Goal: Task Accomplishment & Management: Complete application form

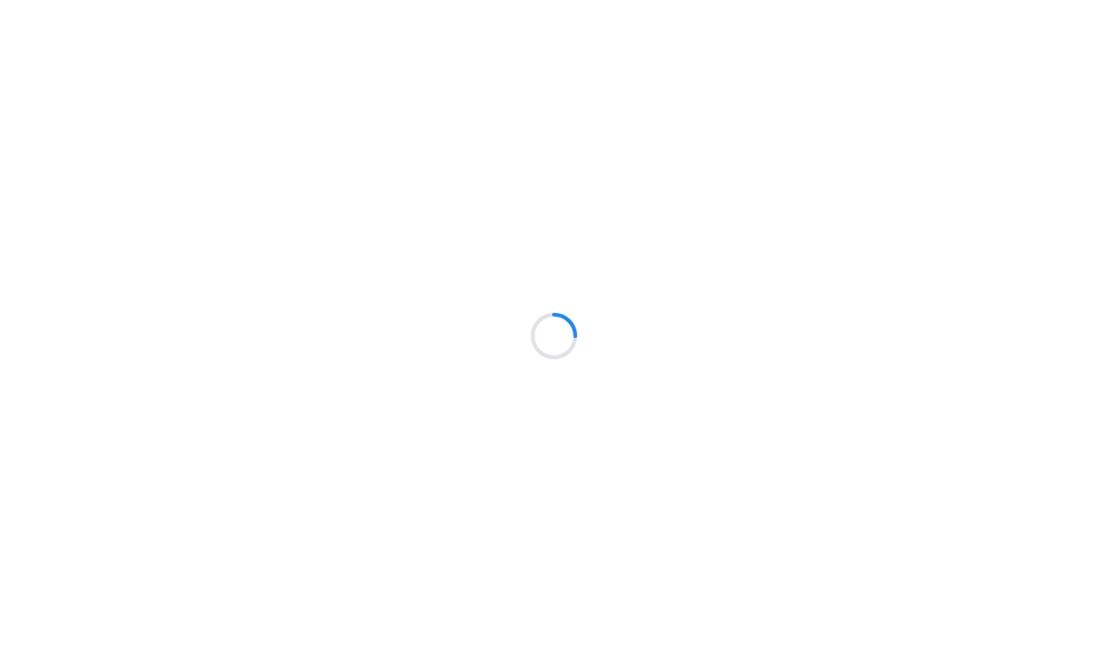
scroll to position [1, 0]
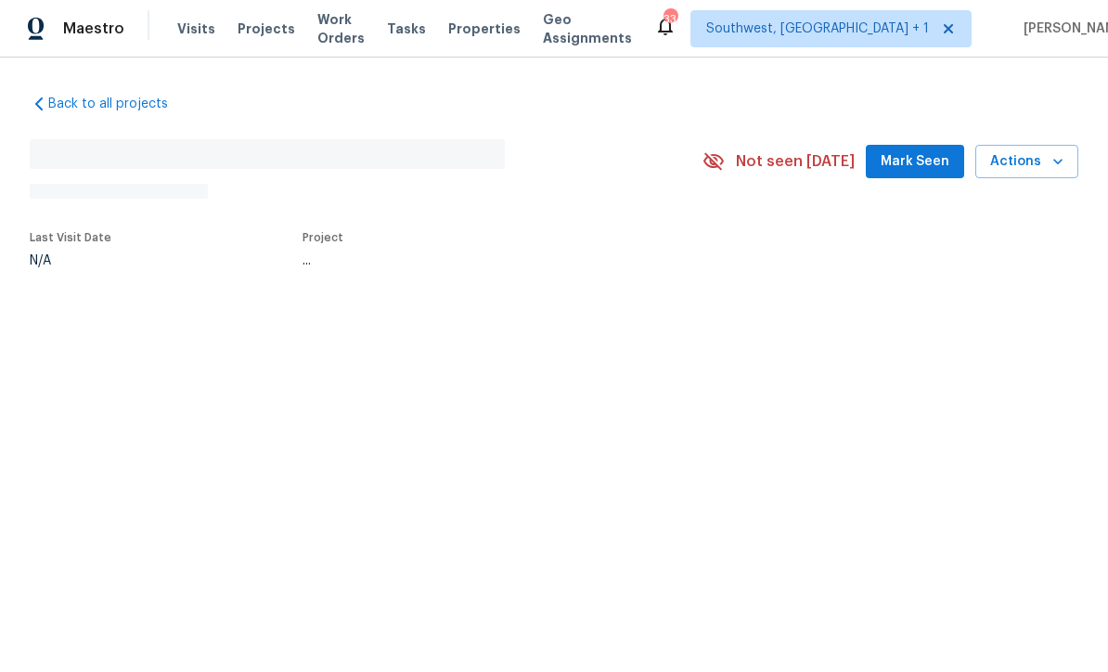
click at [247, 35] on span "Projects" at bounding box center [267, 29] width 58 height 19
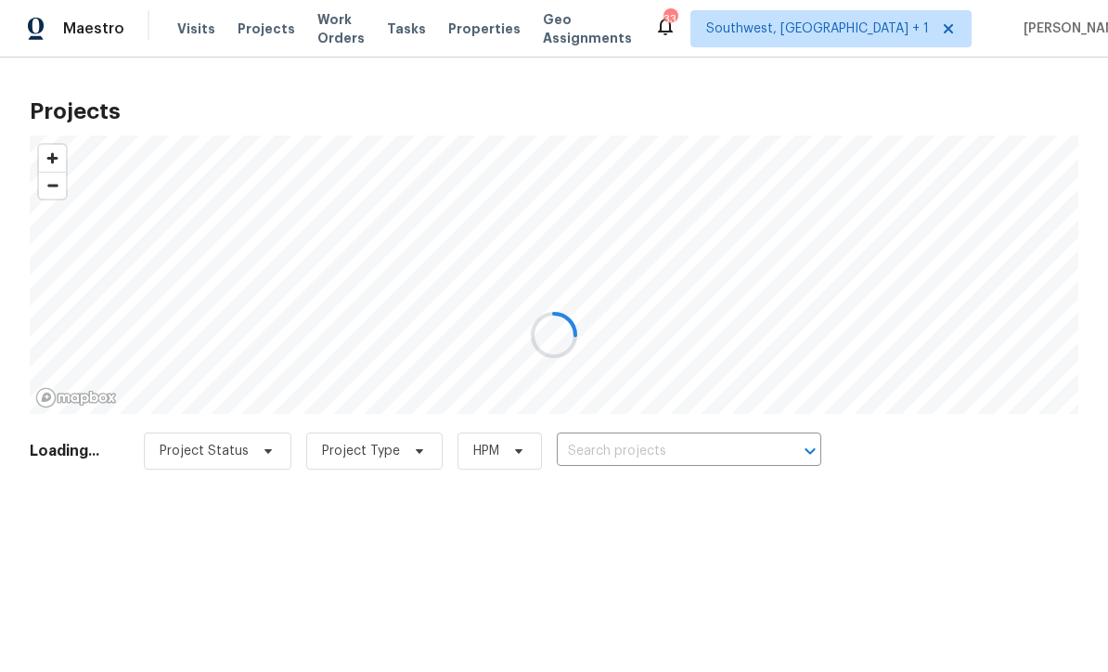
click at [249, 32] on div at bounding box center [554, 336] width 1108 height 672
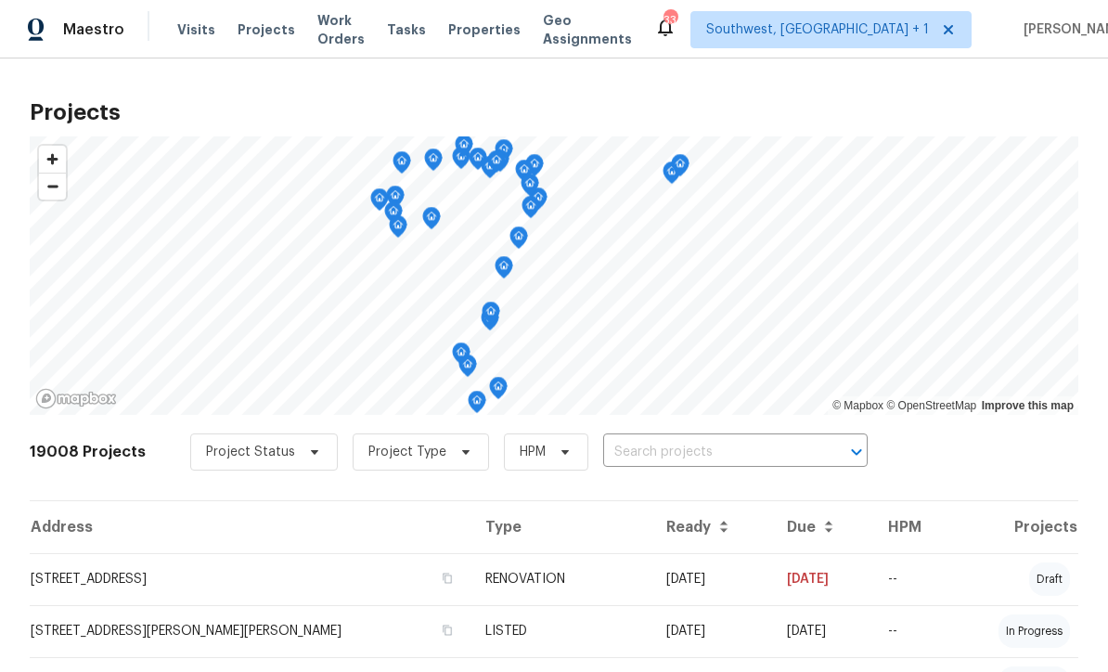
click at [688, 442] on input "text" at bounding box center [709, 452] width 213 height 29
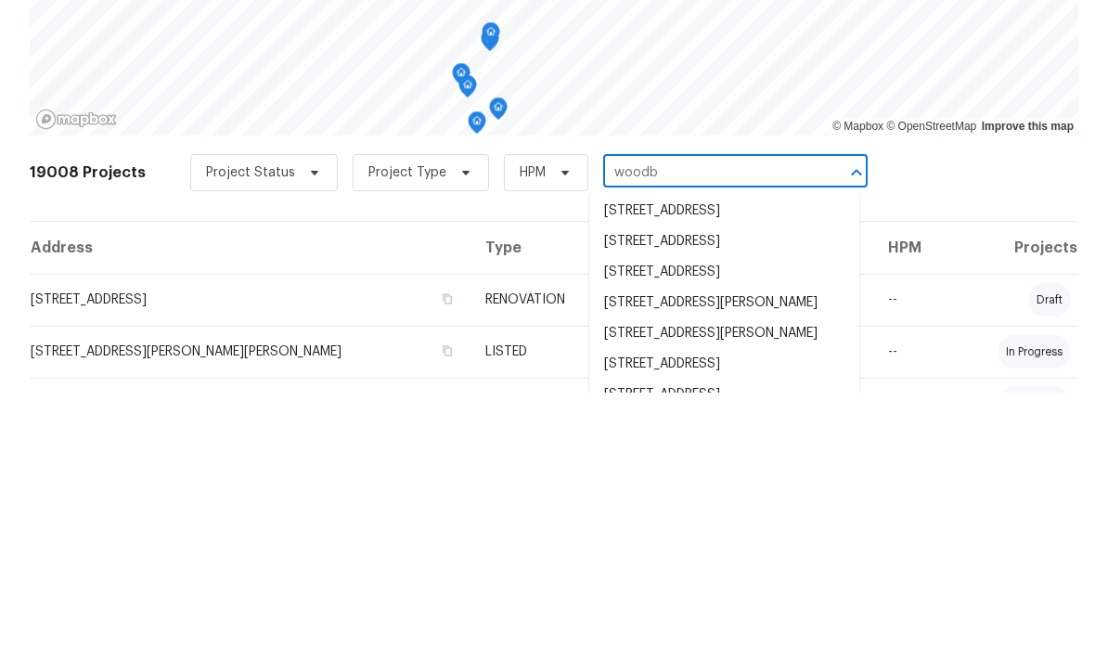
scroll to position [94, 0]
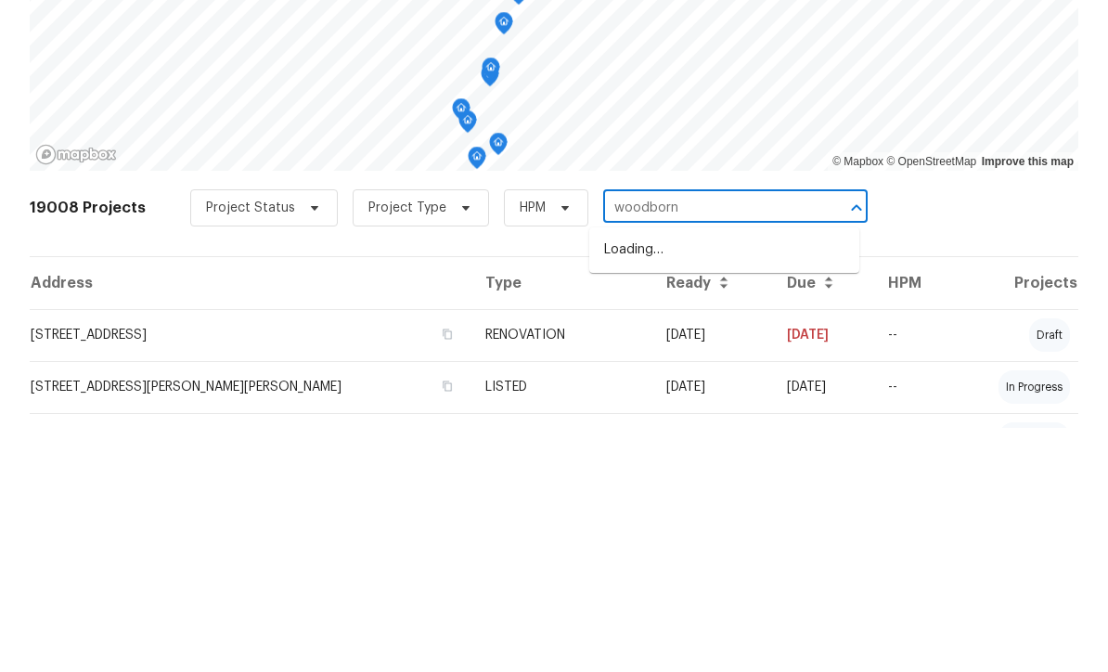
type input "woodborne"
click at [750, 479] on li "[STREET_ADDRESS]" at bounding box center [725, 494] width 270 height 31
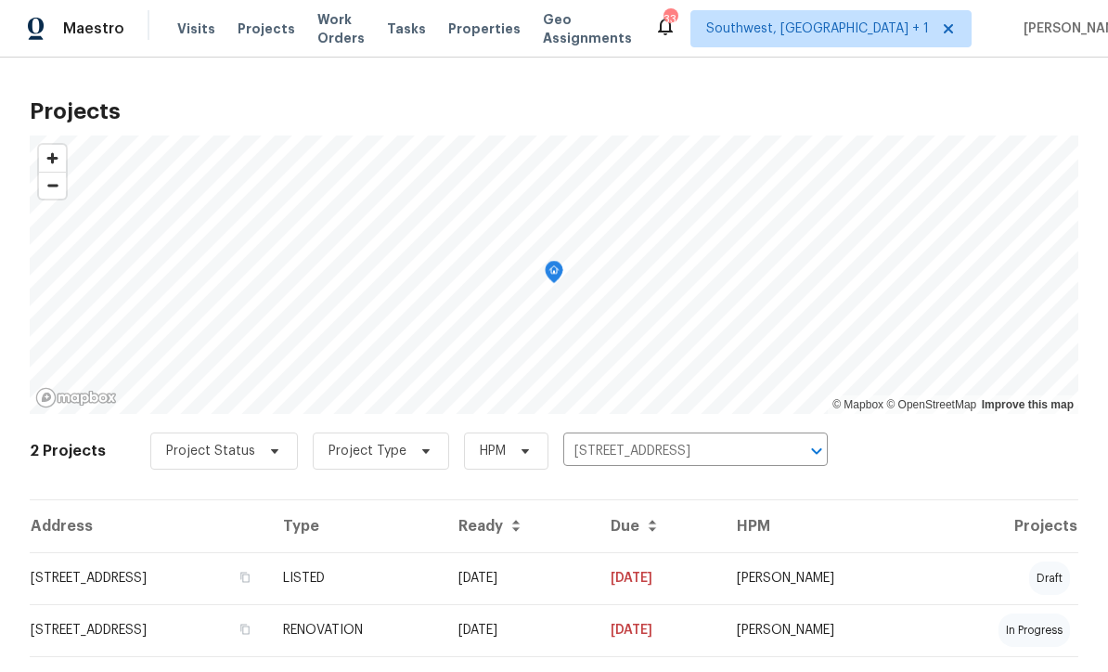
scroll to position [1, 0]
click at [444, 588] on td "LISTED" at bounding box center [355, 579] width 175 height 52
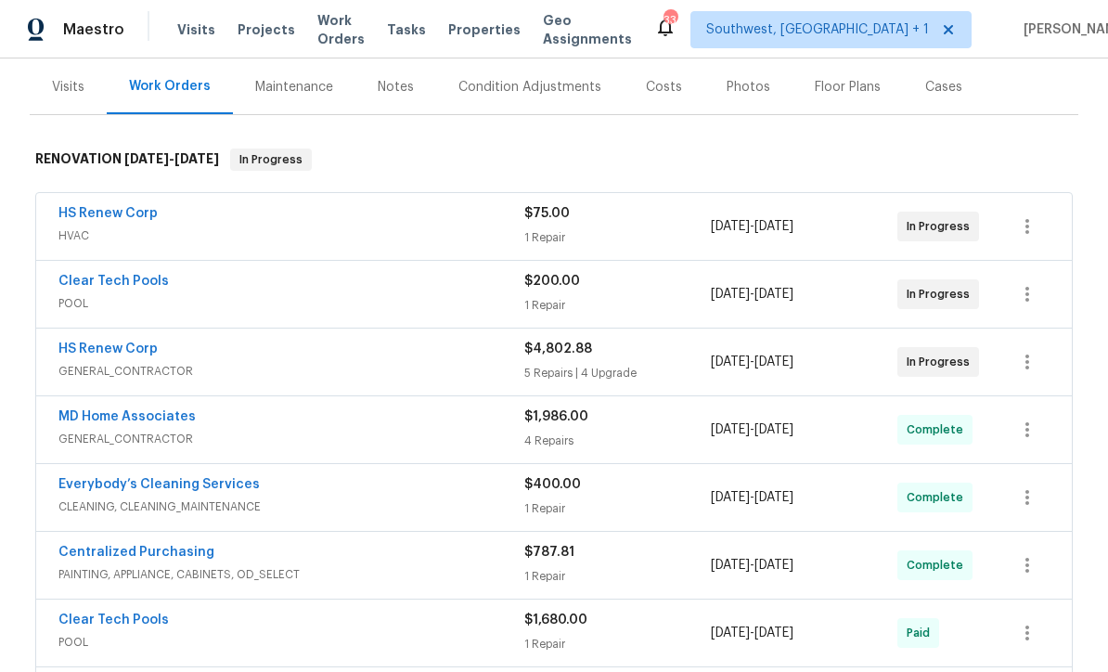
scroll to position [260, 0]
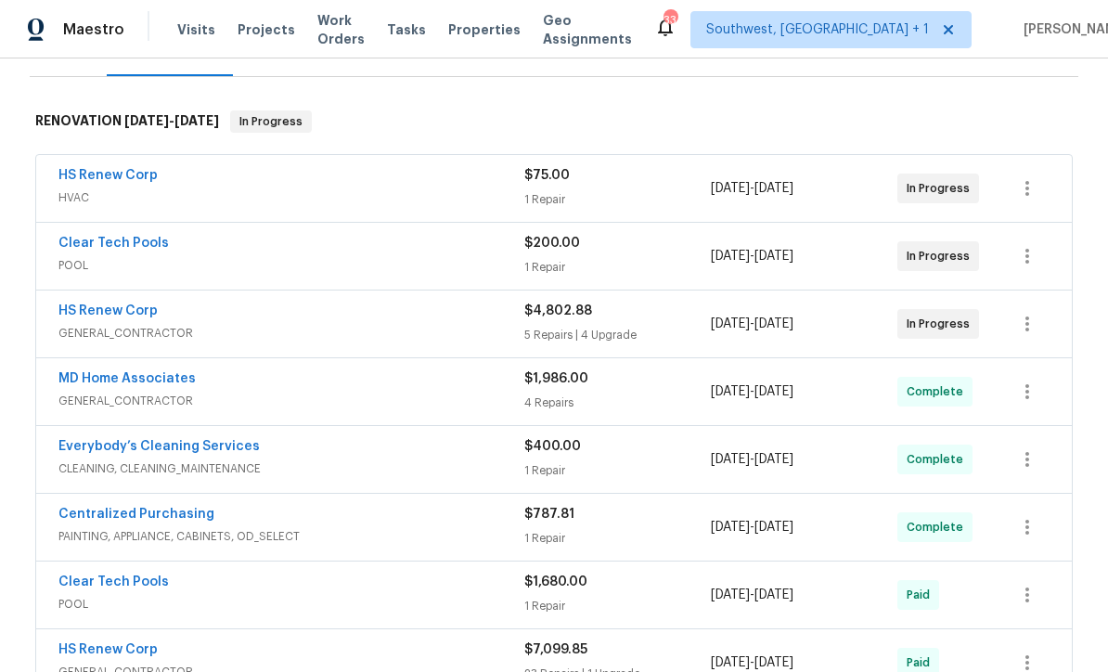
click at [99, 246] on link "Clear Tech Pools" at bounding box center [113, 243] width 110 height 13
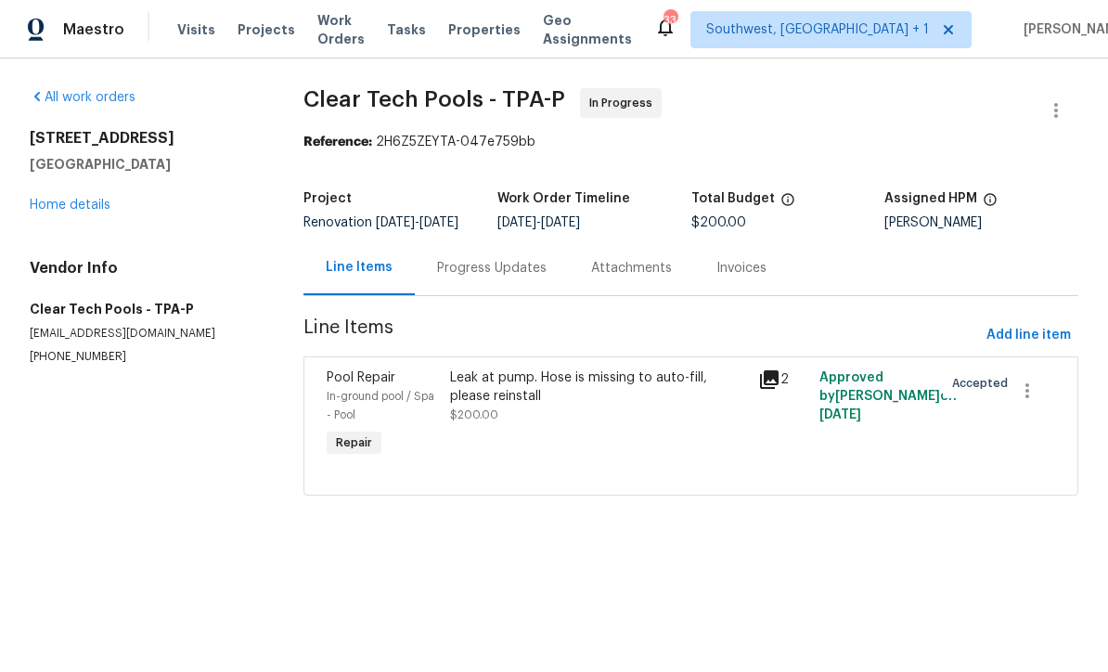
click at [504, 278] on div "Progress Updates" at bounding box center [492, 268] width 110 height 19
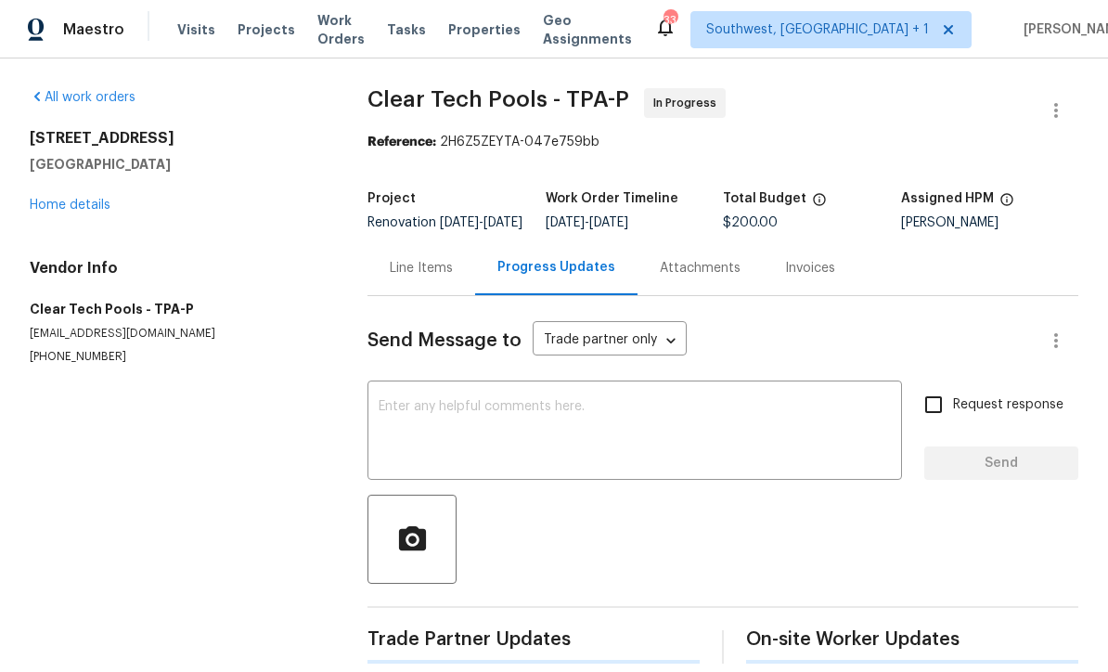
click at [548, 441] on textarea at bounding box center [635, 432] width 512 height 65
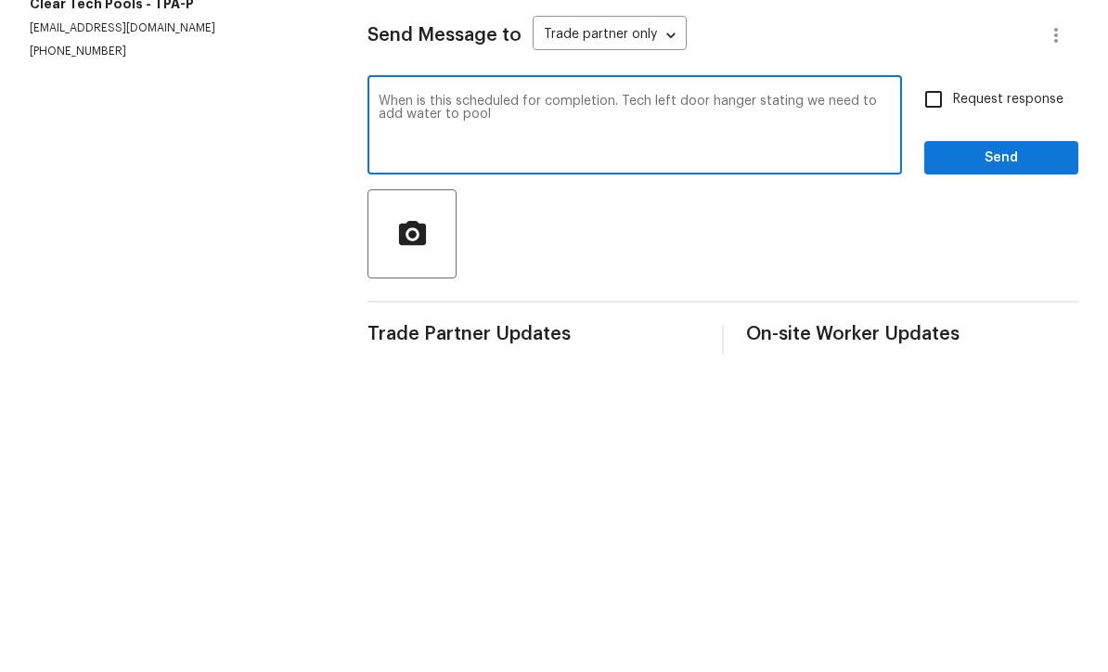
click at [617, 400] on textarea "When is this scheduled for completion. Tech left door hanger stating we need to…" at bounding box center [635, 432] width 512 height 65
click at [608, 400] on textarea "When is this scheduled for completion. Tech left door hanger stating we need to…" at bounding box center [635, 432] width 512 height 65
type textarea "When is this scheduled for completion? Tech left door hanger stating we need to…"
click at [946, 385] on input "Request response" at bounding box center [933, 404] width 39 height 39
checkbox input "true"
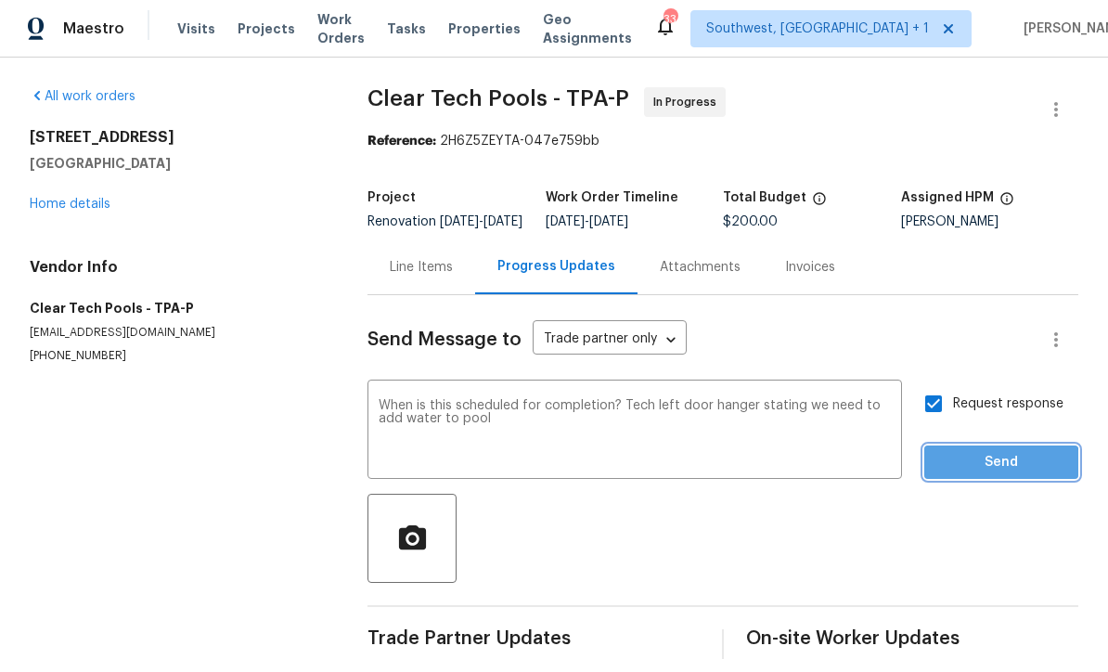
click at [987, 452] on span "Send" at bounding box center [1002, 463] width 124 height 23
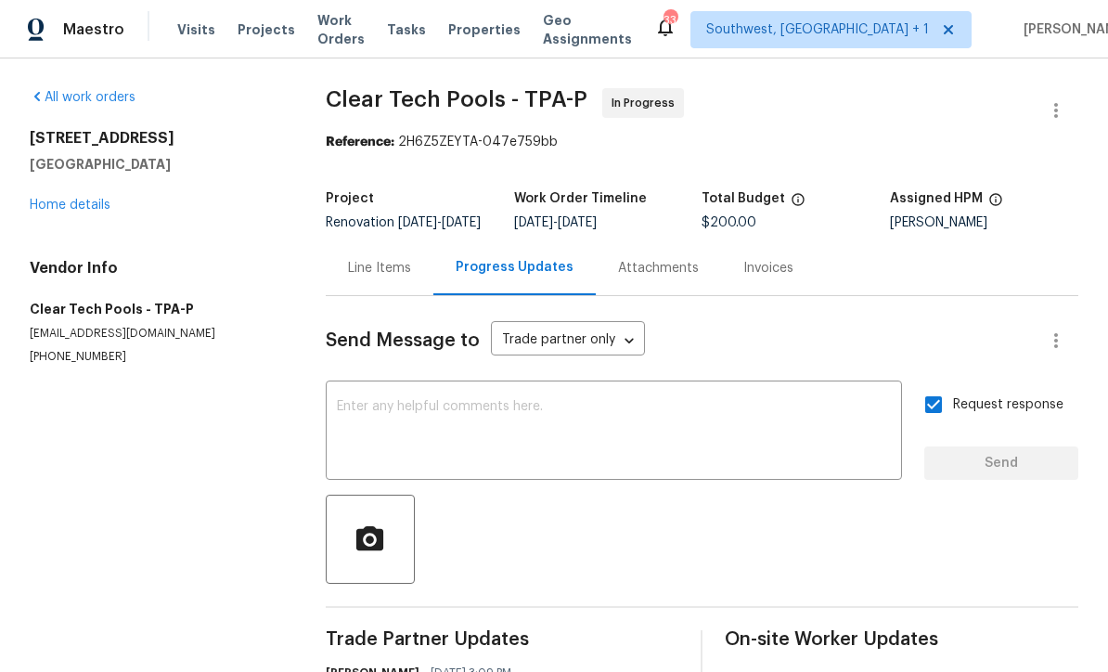
click at [47, 199] on link "Home details" at bounding box center [70, 205] width 81 height 13
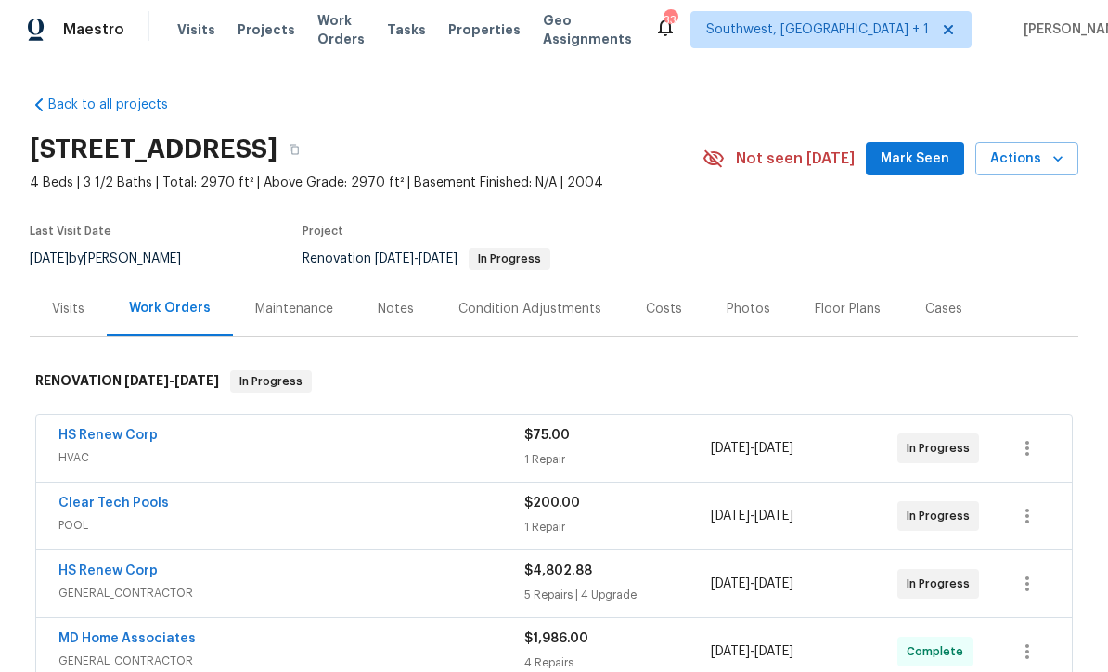
click at [93, 429] on link "HS Renew Corp" at bounding box center [107, 435] width 99 height 13
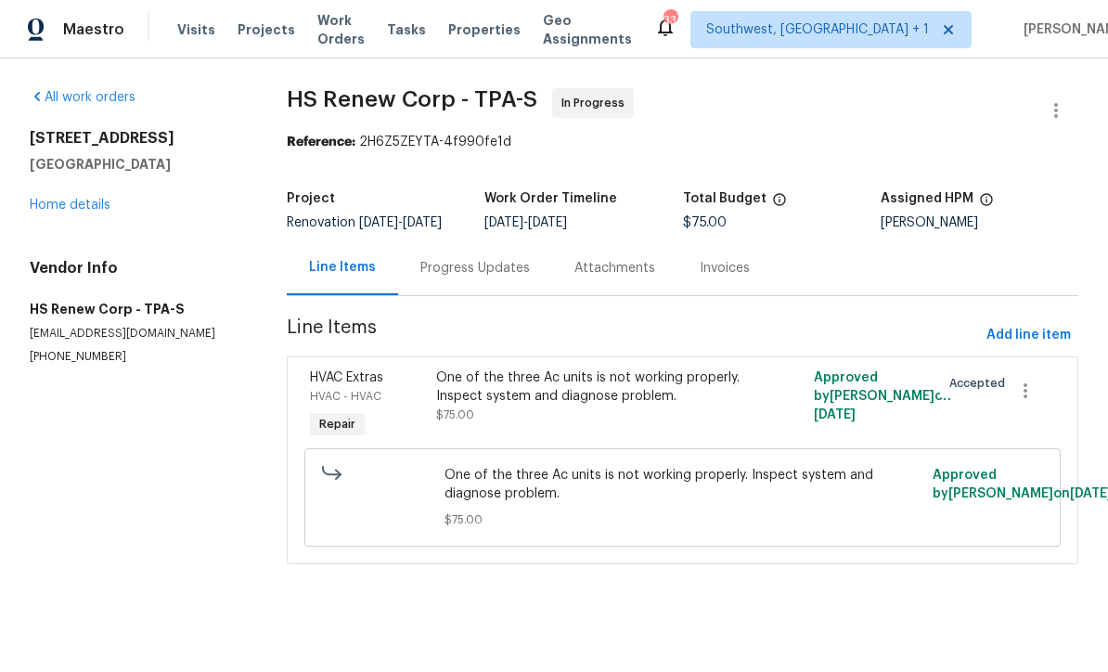
click at [499, 269] on div "Progress Updates" at bounding box center [476, 268] width 110 height 19
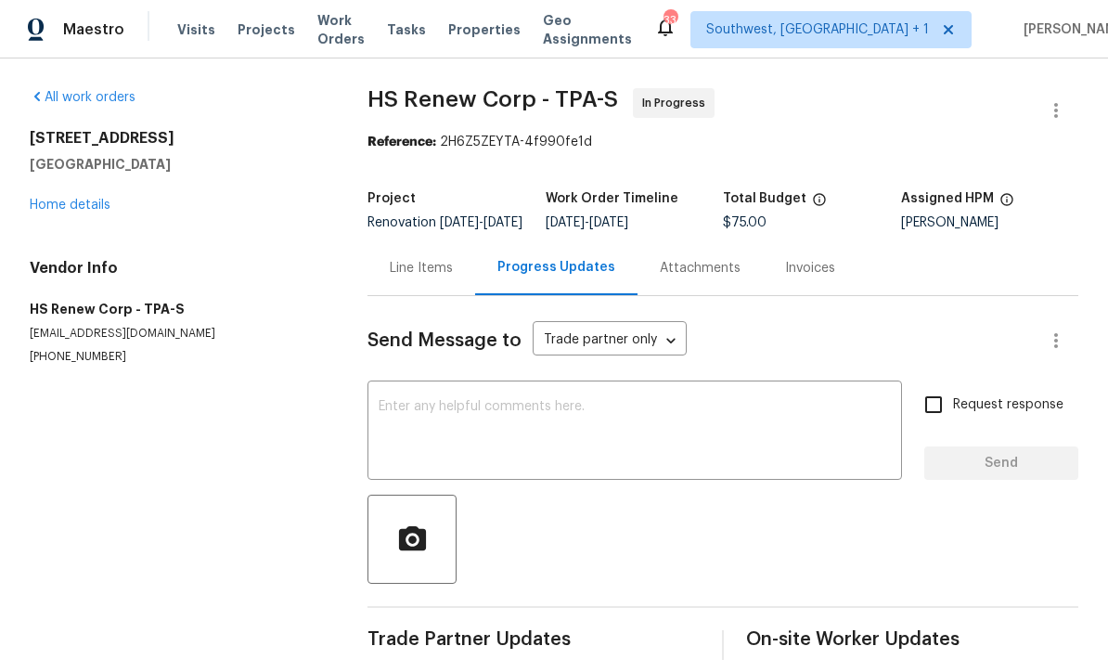
scroll to position [32, 0]
click at [466, 406] on textarea at bounding box center [635, 432] width 512 height 65
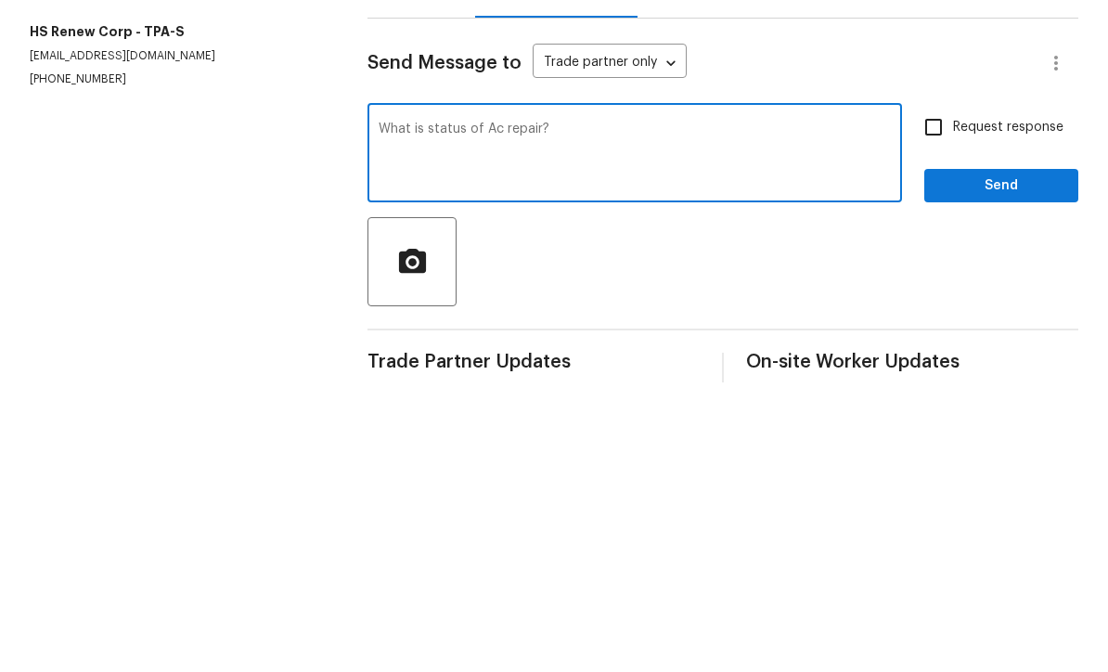
type textarea "What is status of Ac repair?"
click at [940, 385] on input "Request response" at bounding box center [933, 404] width 39 height 39
checkbox input "true"
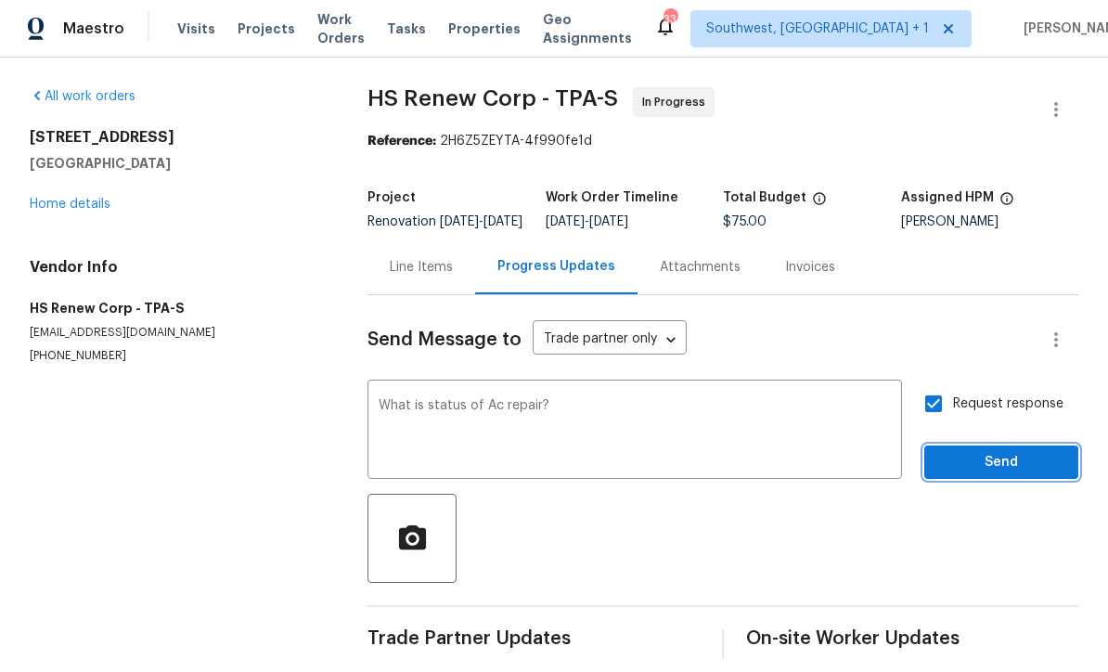
click at [986, 452] on span "Send" at bounding box center [1002, 463] width 124 height 23
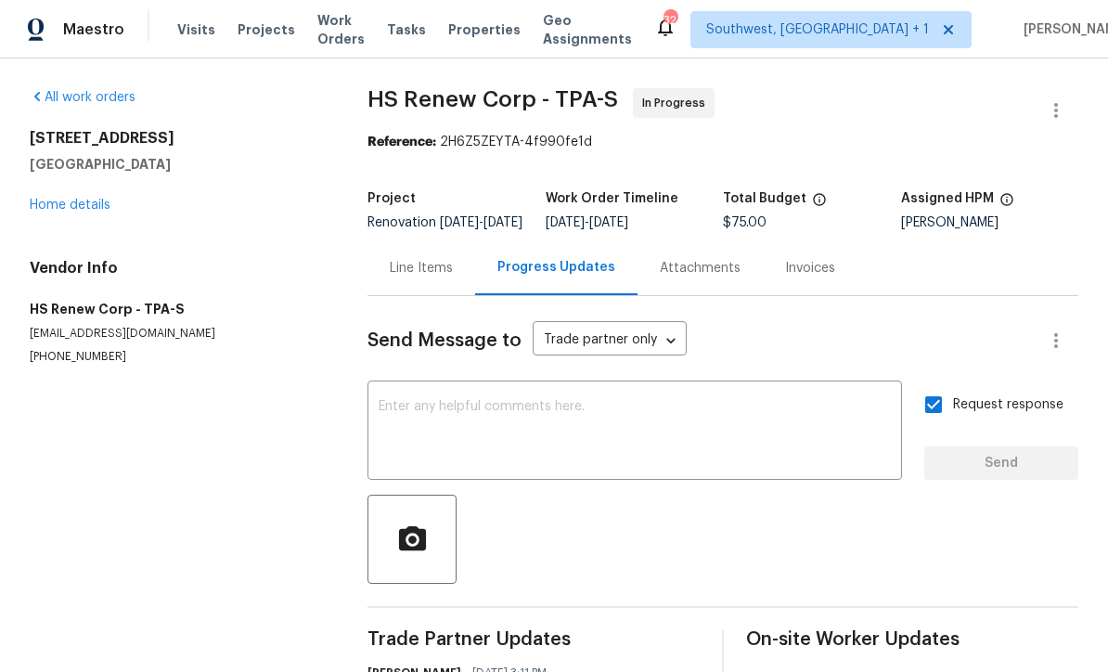
click at [62, 199] on link "Home details" at bounding box center [70, 205] width 81 height 13
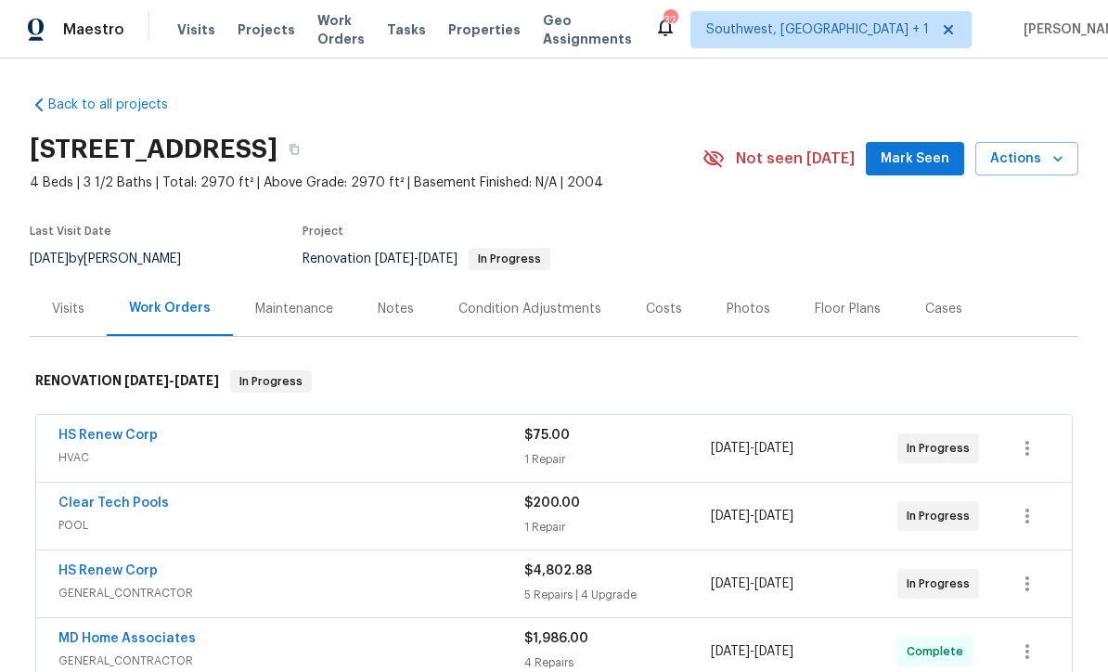
click at [246, 34] on span "Projects" at bounding box center [267, 29] width 58 height 19
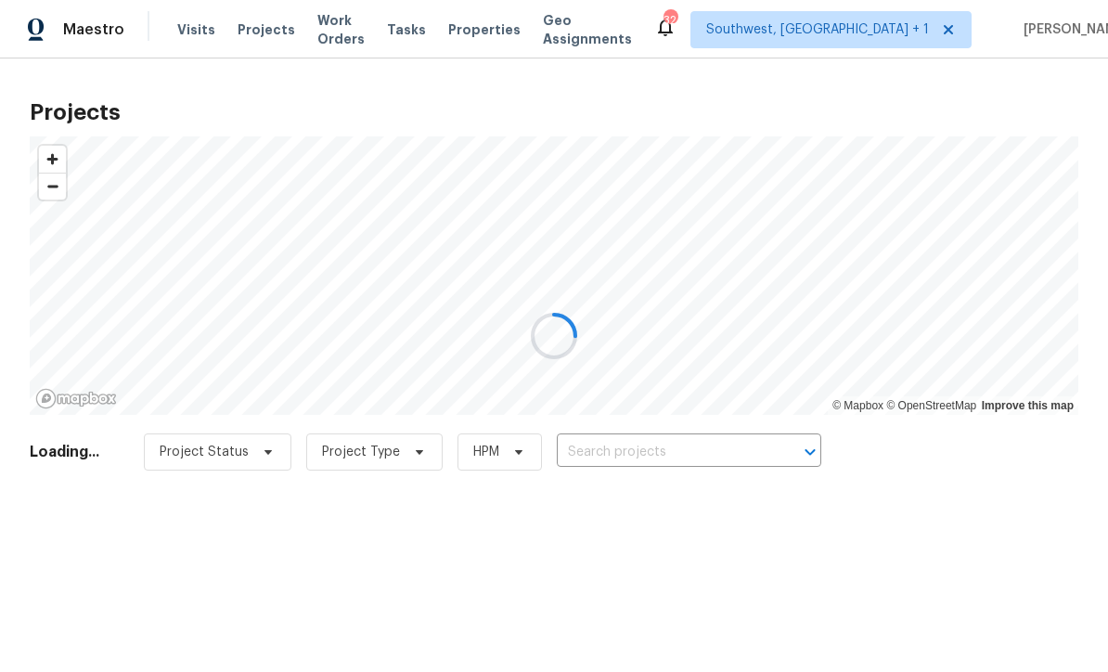
click at [669, 449] on div at bounding box center [554, 336] width 1108 height 672
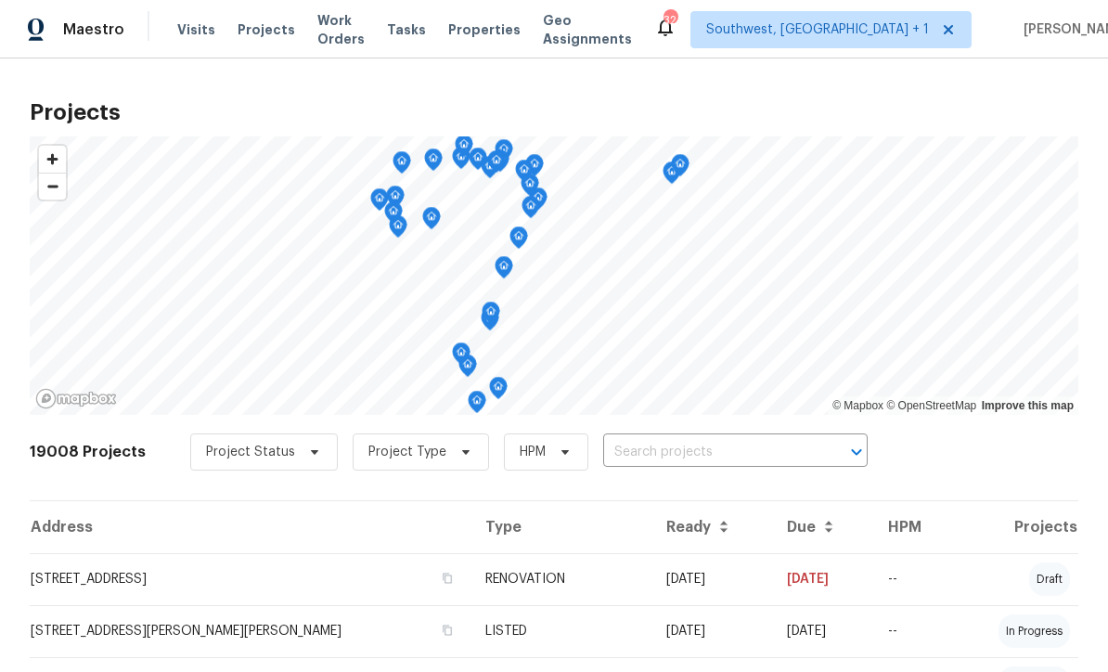
click at [670, 454] on input "text" at bounding box center [709, 452] width 213 height 29
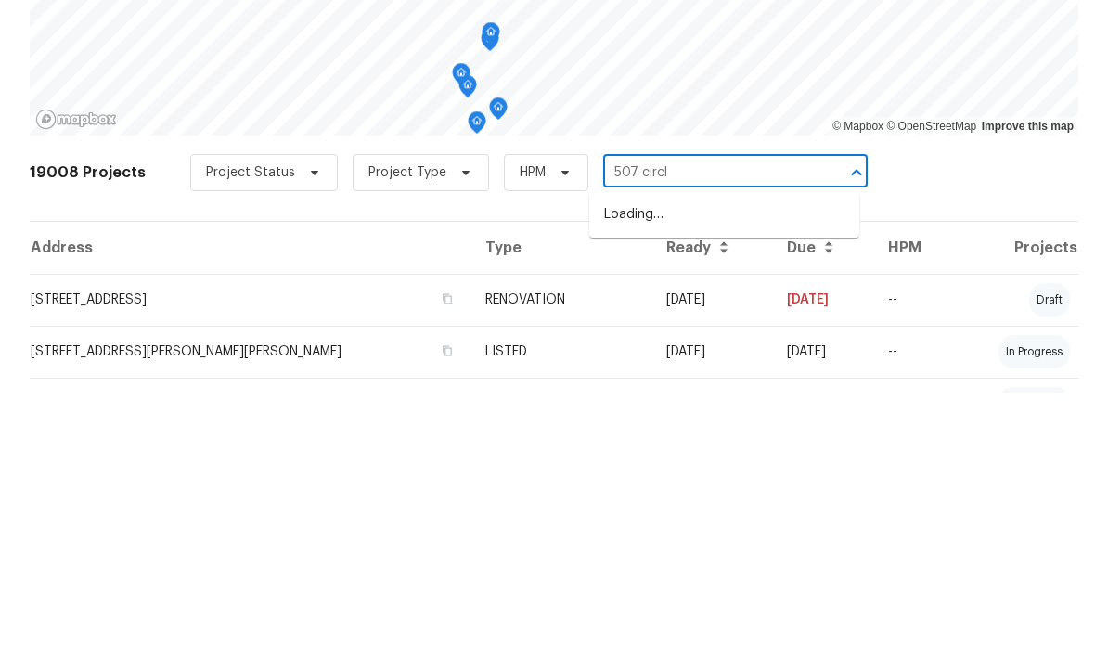
type input "507 circle"
click at [713, 479] on li "[STREET_ADDRESS]" at bounding box center [725, 494] width 270 height 31
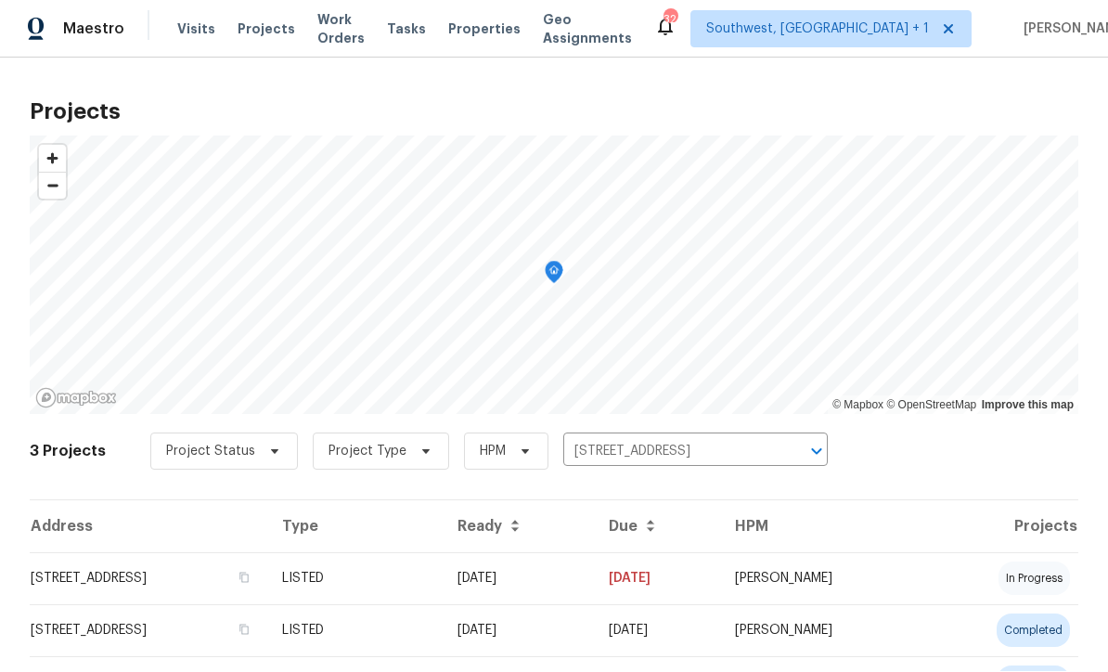
scroll to position [1, 0]
click at [588, 594] on td "[DATE]" at bounding box center [518, 579] width 151 height 52
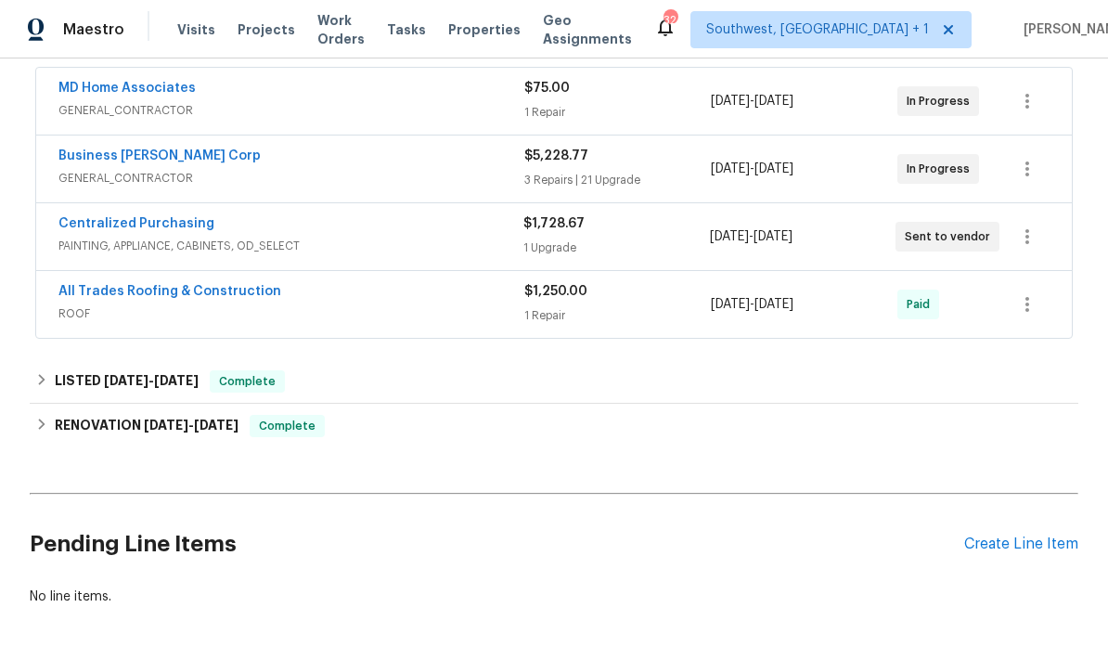
scroll to position [345, 0]
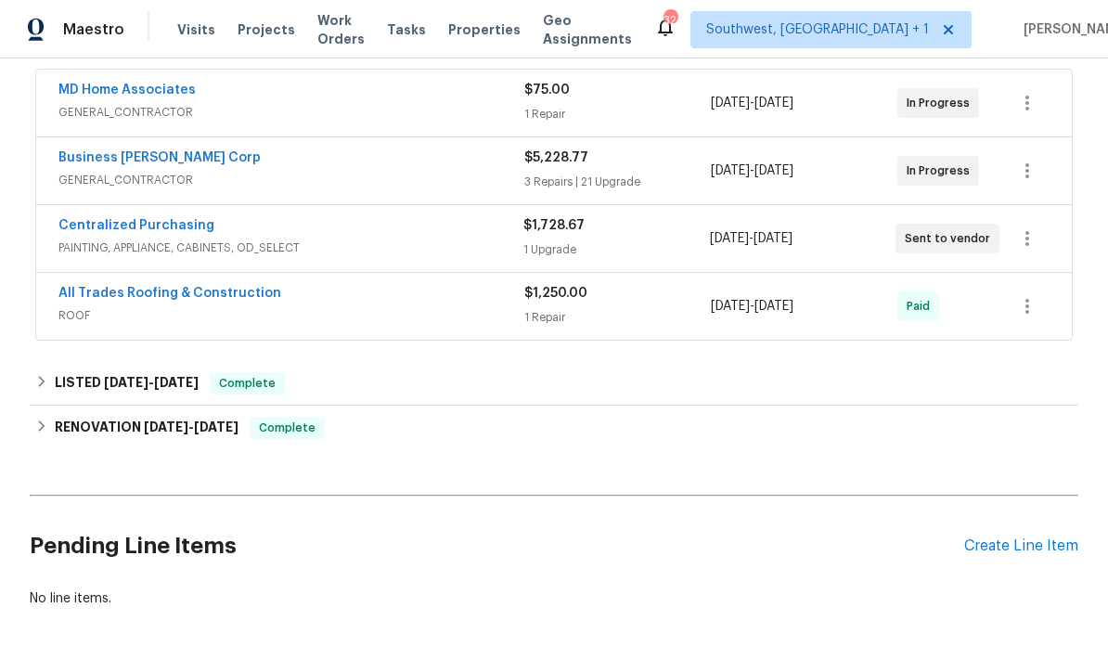
click at [1024, 552] on div "Create Line Item" at bounding box center [1022, 547] width 114 height 18
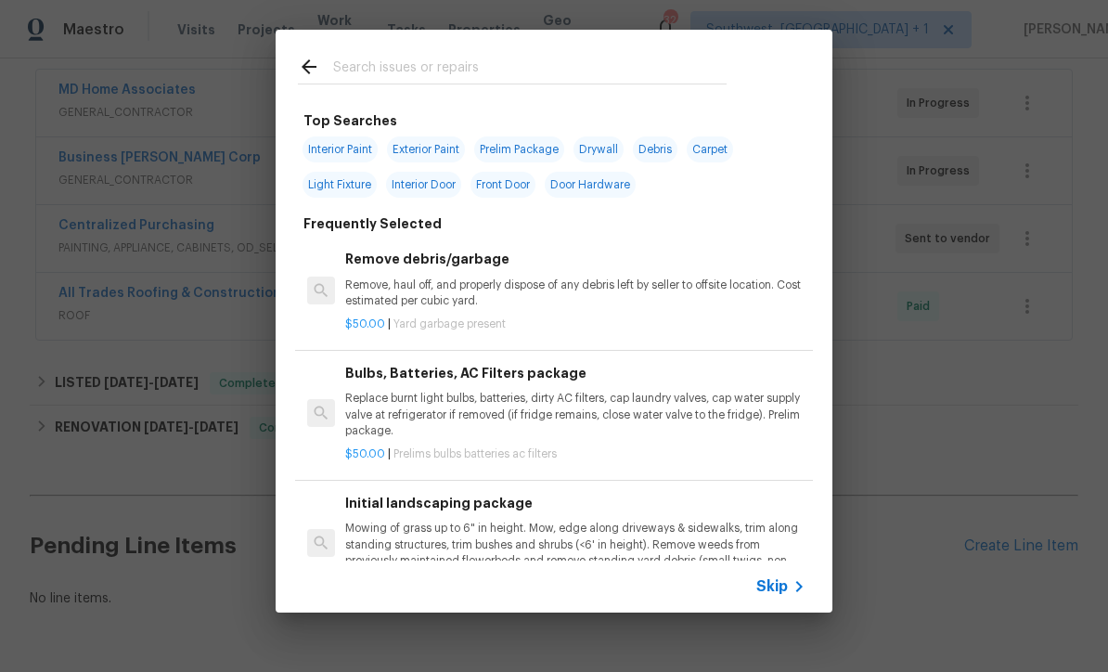
click at [788, 612] on div "Skip" at bounding box center [554, 587] width 557 height 52
click at [796, 592] on icon at bounding box center [799, 587] width 22 height 22
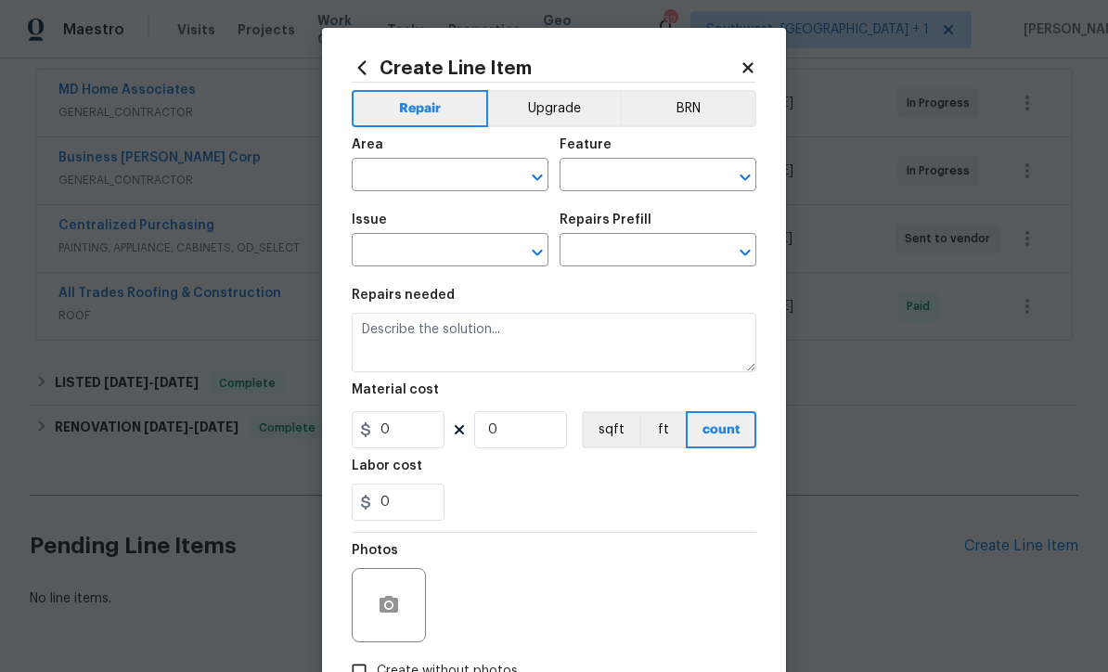
click at [465, 176] on input "text" at bounding box center [424, 176] width 145 height 29
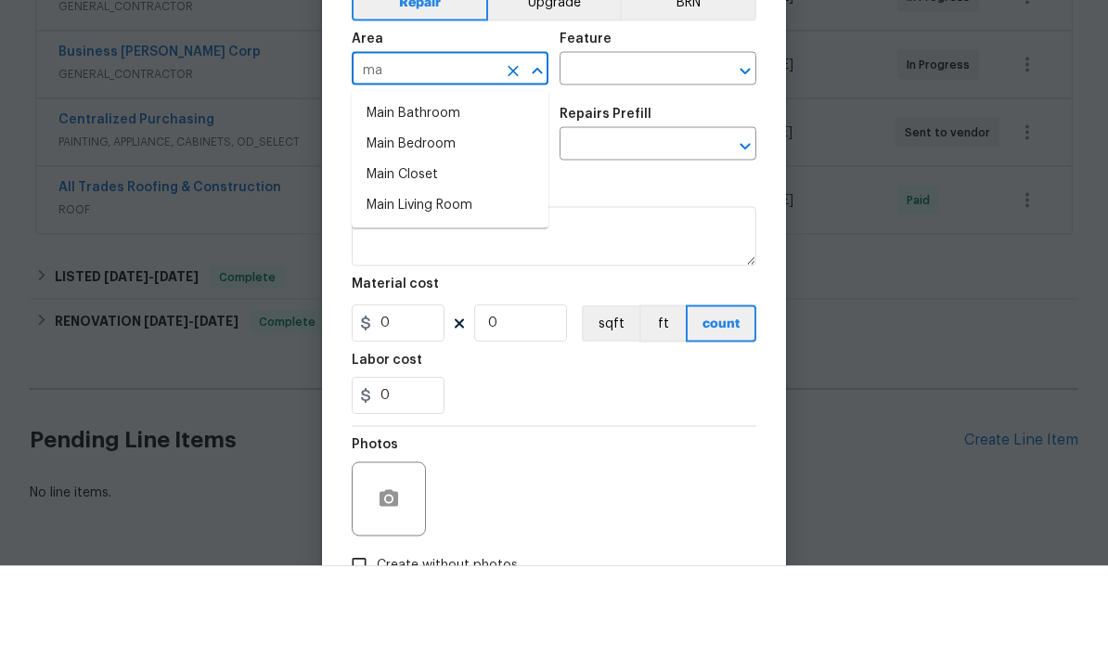
type input "m"
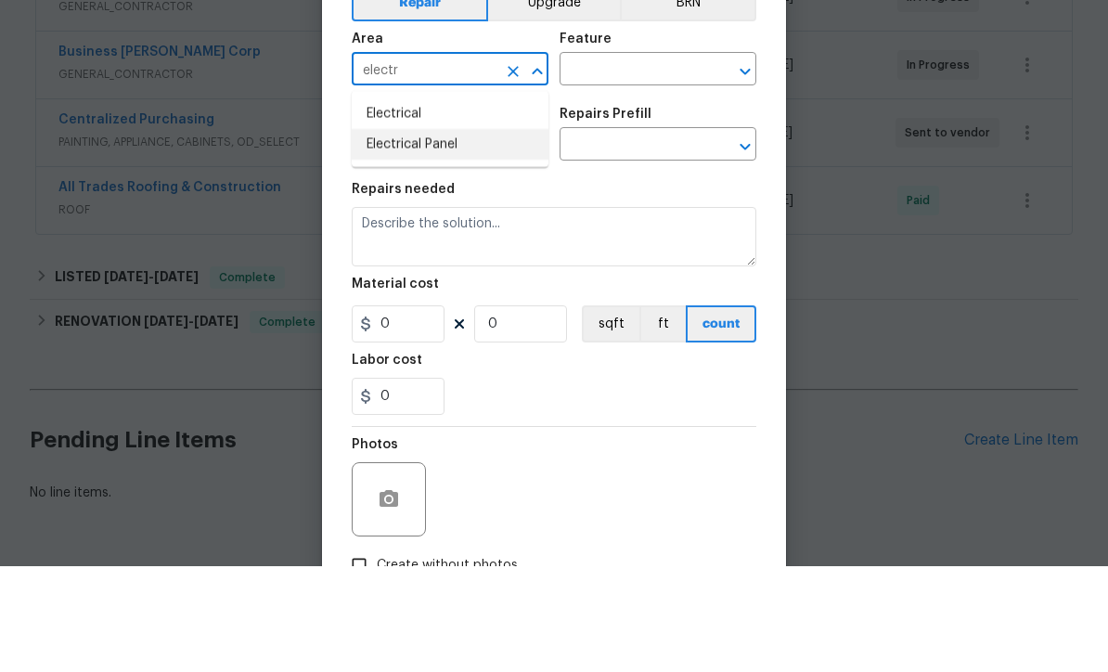
click at [444, 235] on li "Electrical Panel" at bounding box center [450, 250] width 197 height 31
type input "Electrical Panel"
click at [668, 162] on input "text" at bounding box center [632, 176] width 145 height 29
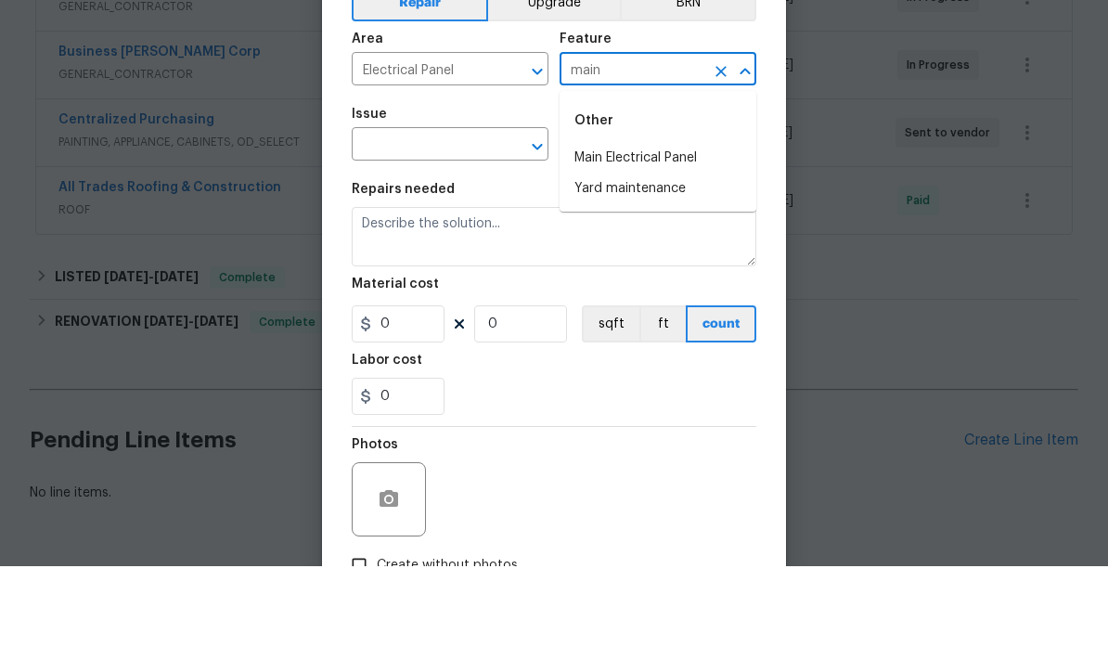
click at [683, 249] on li "Main Electrical Panel" at bounding box center [658, 264] width 197 height 31
type input "Main Electrical Panel"
click at [374, 238] on input "text" at bounding box center [424, 252] width 145 height 29
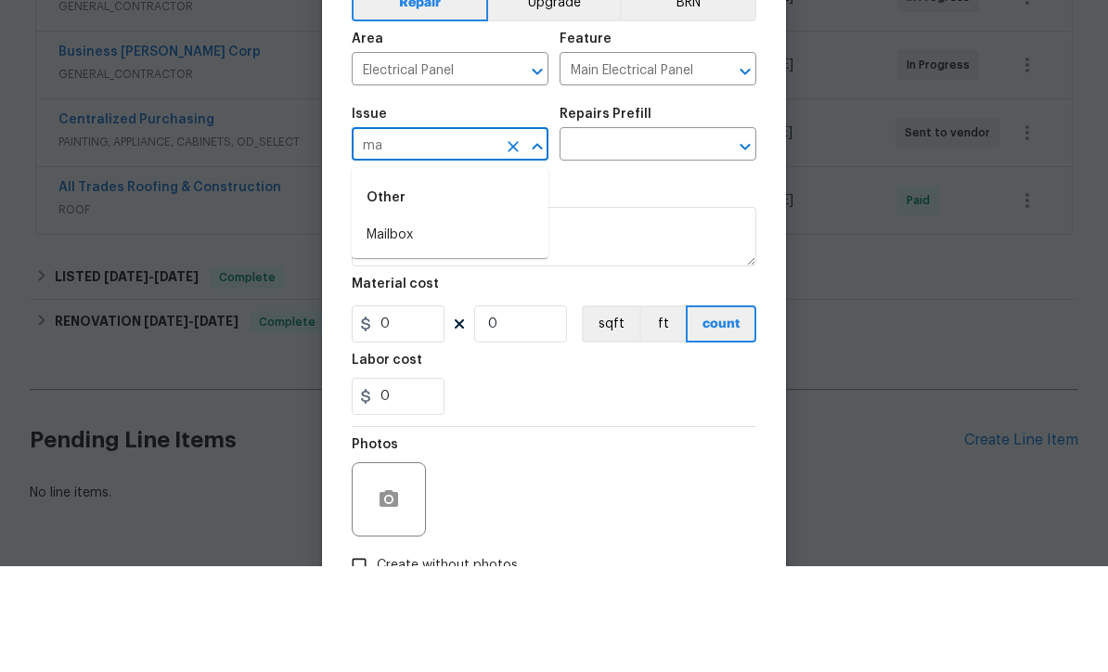
type input "m"
click at [372, 326] on li "Electrical" at bounding box center [450, 341] width 197 height 31
type input "Electrical"
click at [694, 238] on input "text" at bounding box center [632, 252] width 145 height 29
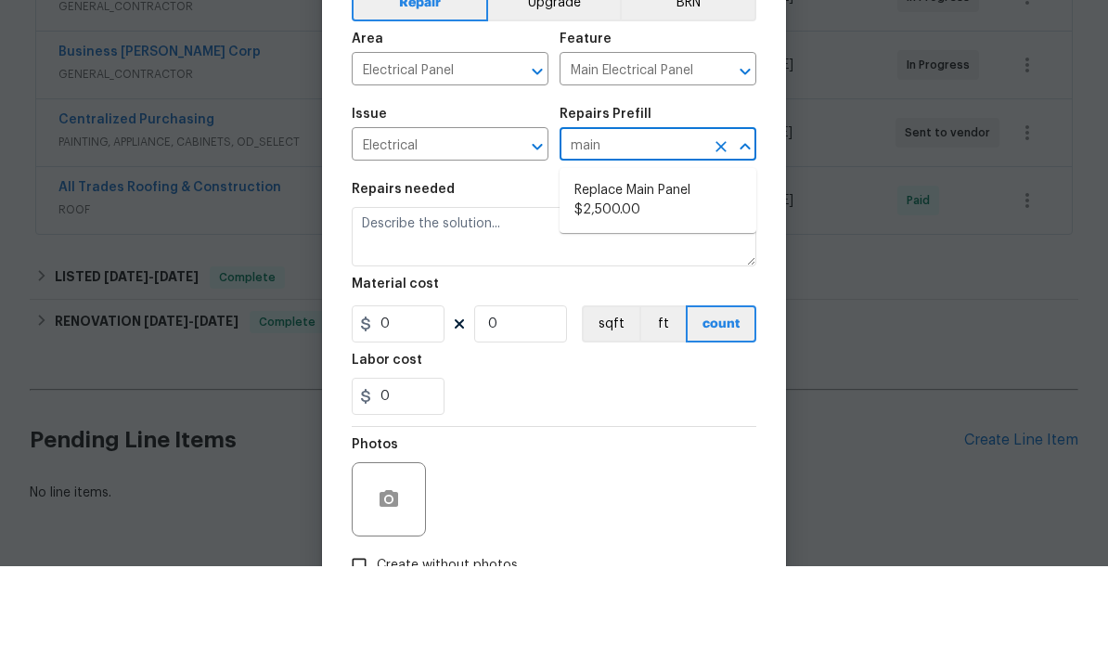
click at [665, 281] on li "Replace Main Panel $2,500.00" at bounding box center [658, 306] width 197 height 50
type input "Replace Main Panel $2,500.00"
type textarea "Remove and replace outdated main panel with approved panel. Includes obtaining …"
type input "1"
type input "2500"
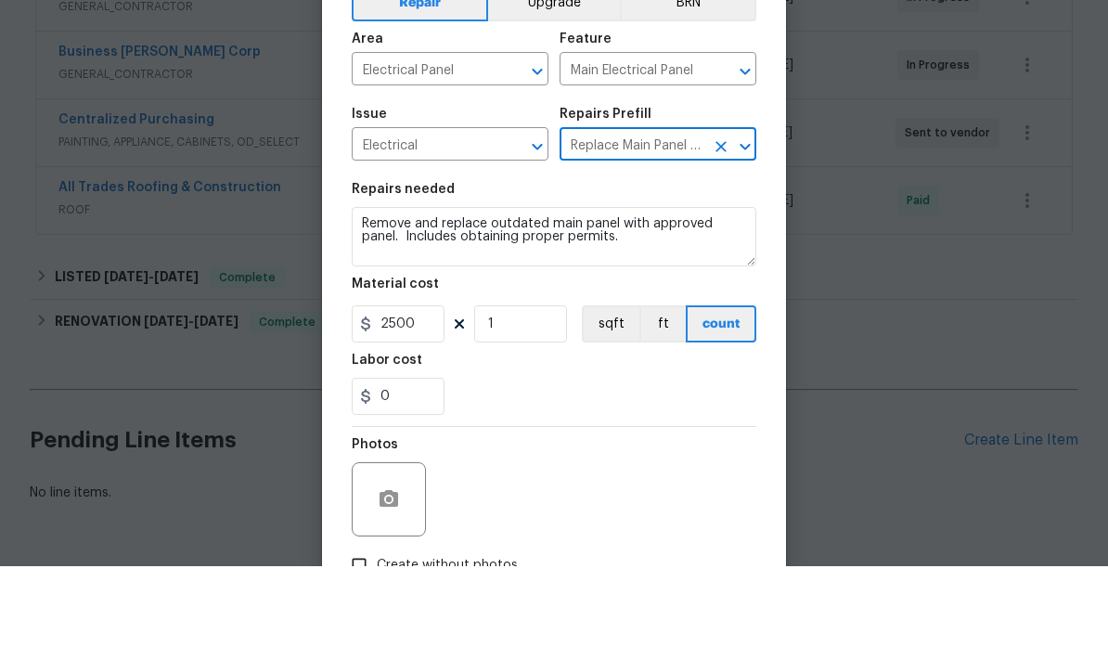
scroll to position [61, 0]
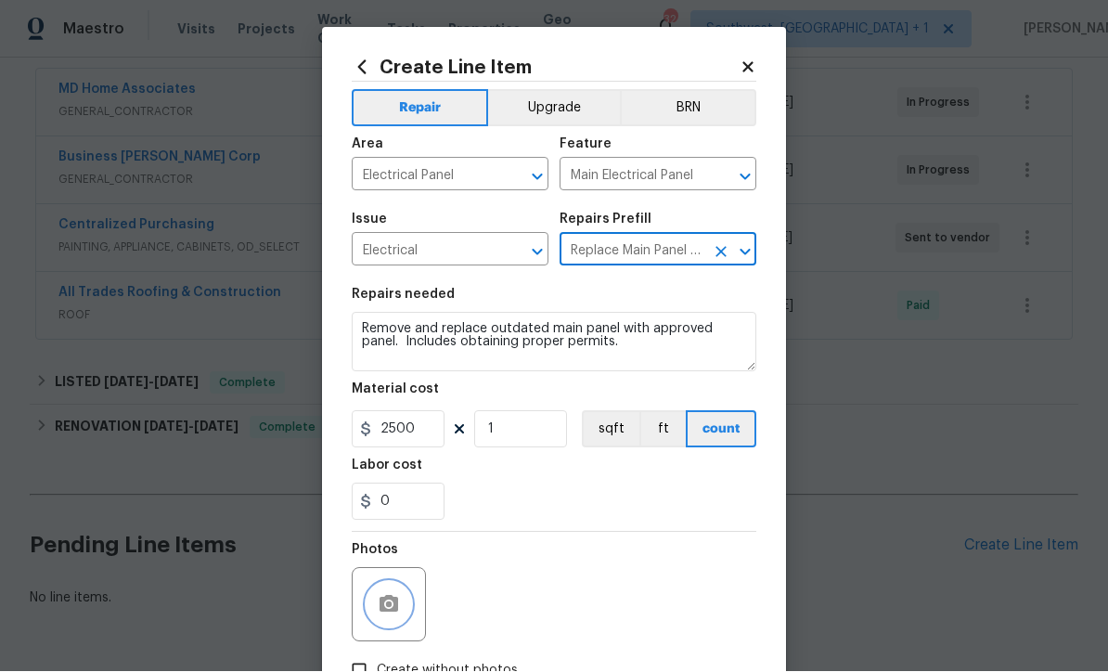
click at [369, 601] on button "button" at bounding box center [389, 605] width 45 height 45
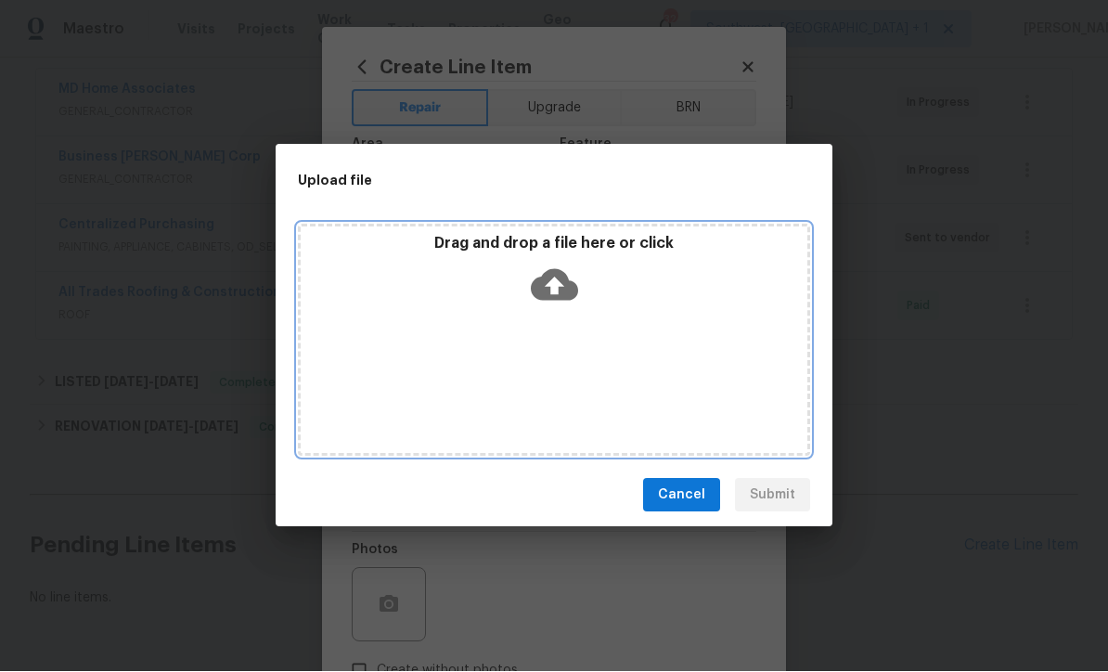
click at [571, 279] on icon at bounding box center [554, 285] width 47 height 47
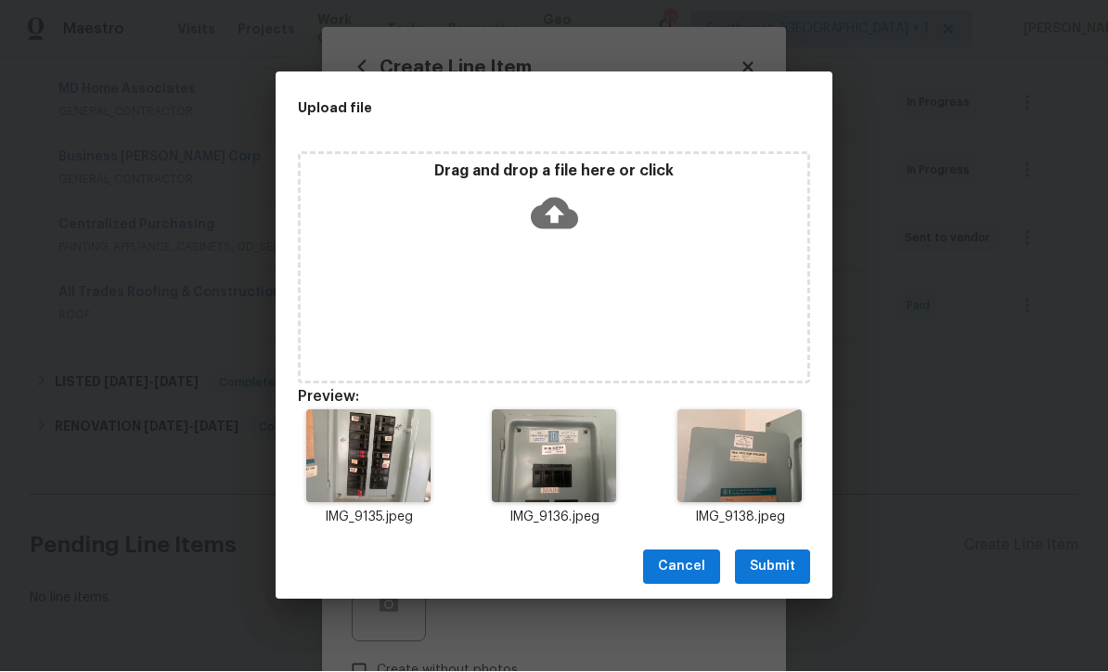
click at [784, 574] on span "Submit" at bounding box center [772, 567] width 45 height 23
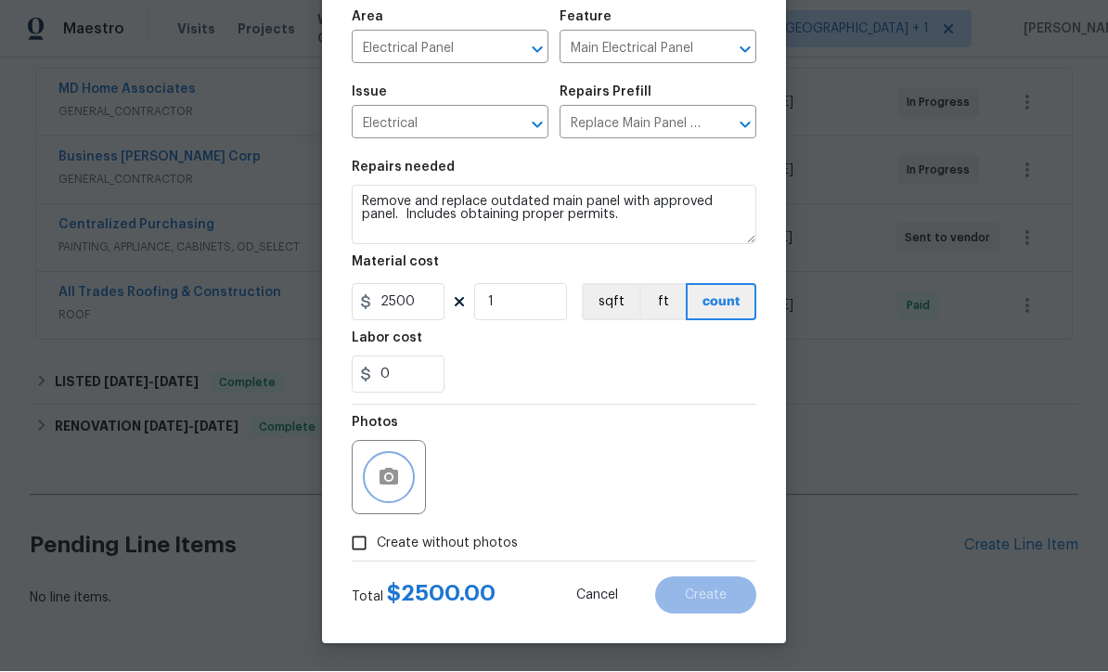
scroll to position [131, 0]
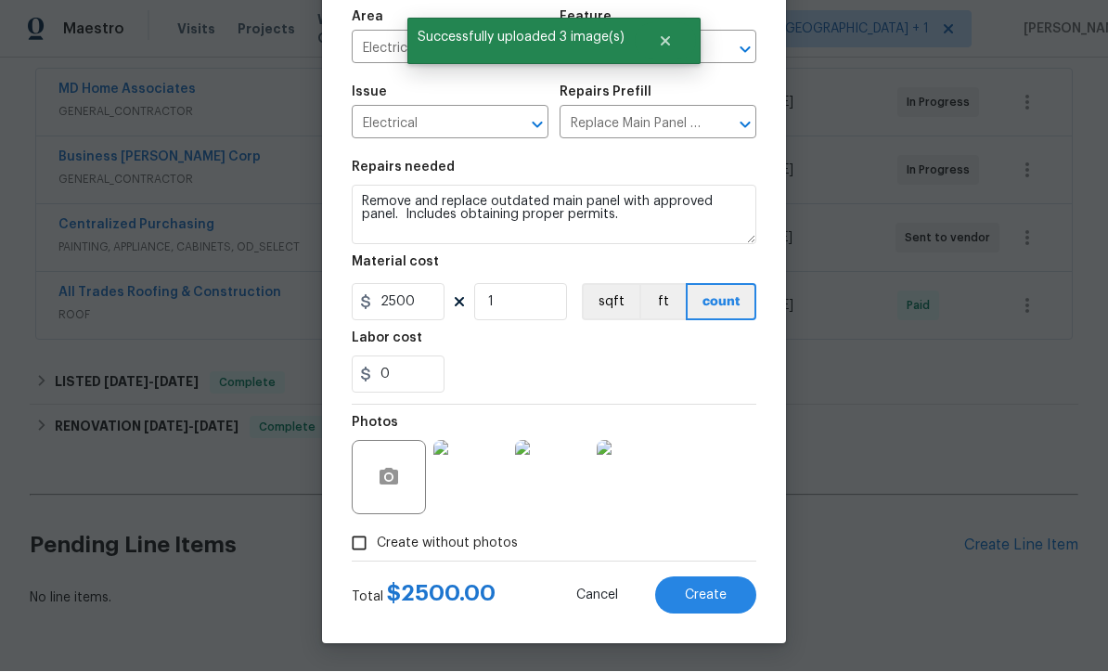
click at [712, 604] on button "Create" at bounding box center [705, 595] width 101 height 37
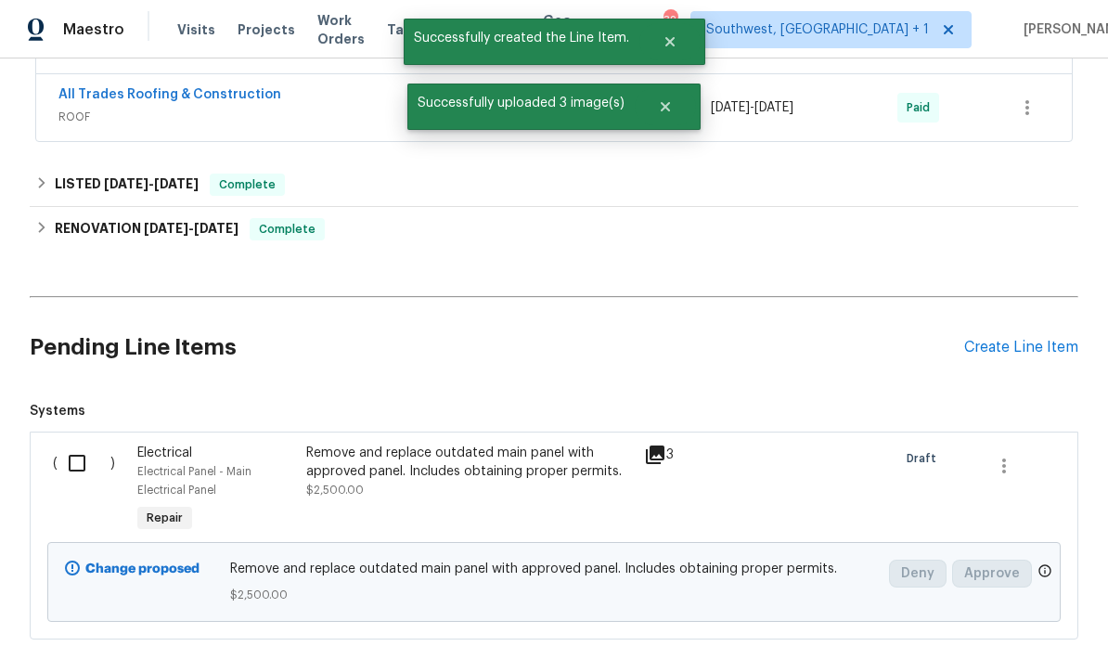
scroll to position [543, 0]
click at [83, 445] on input "checkbox" at bounding box center [84, 464] width 53 height 39
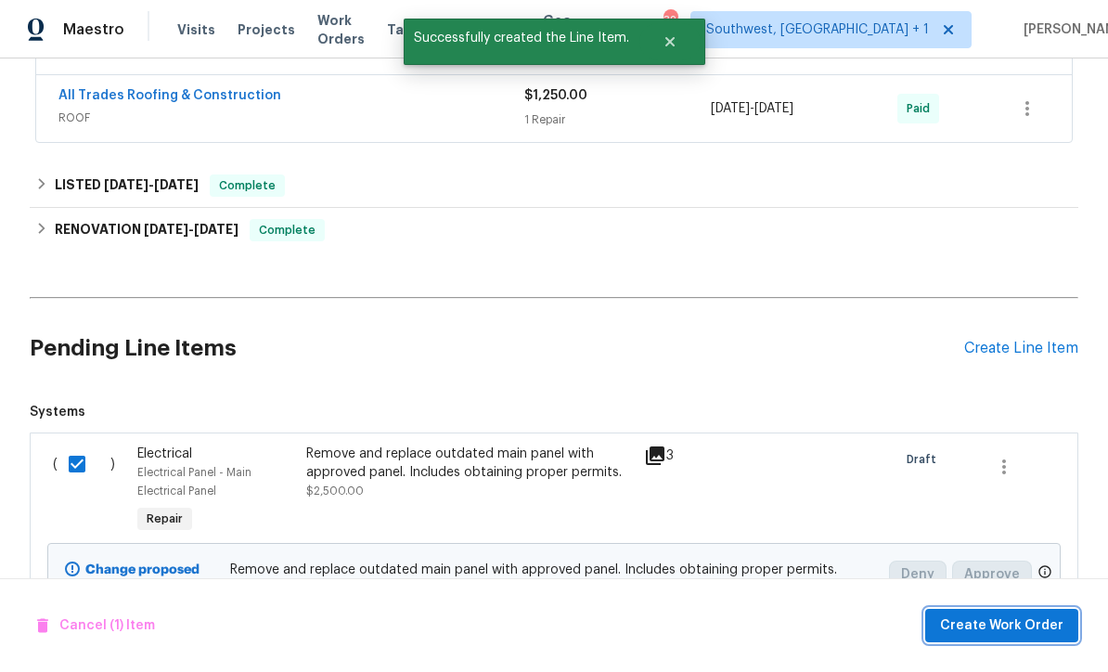
click at [1032, 619] on span "Create Work Order" at bounding box center [1001, 626] width 123 height 23
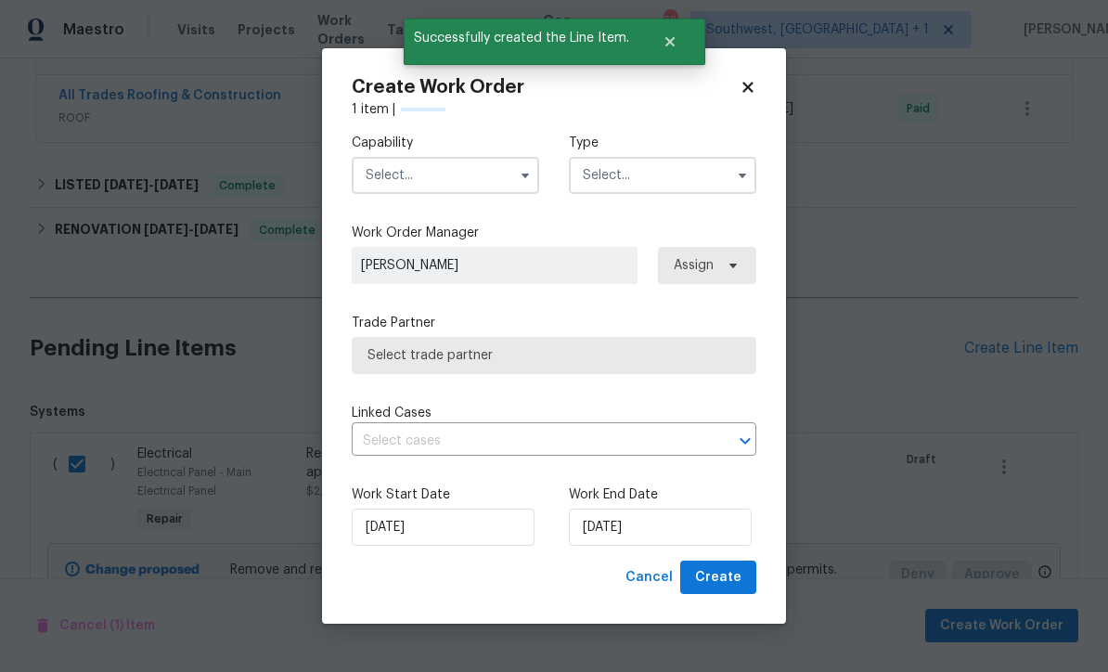
checkbox input "false"
click at [439, 184] on input "text" at bounding box center [446, 175] width 188 height 37
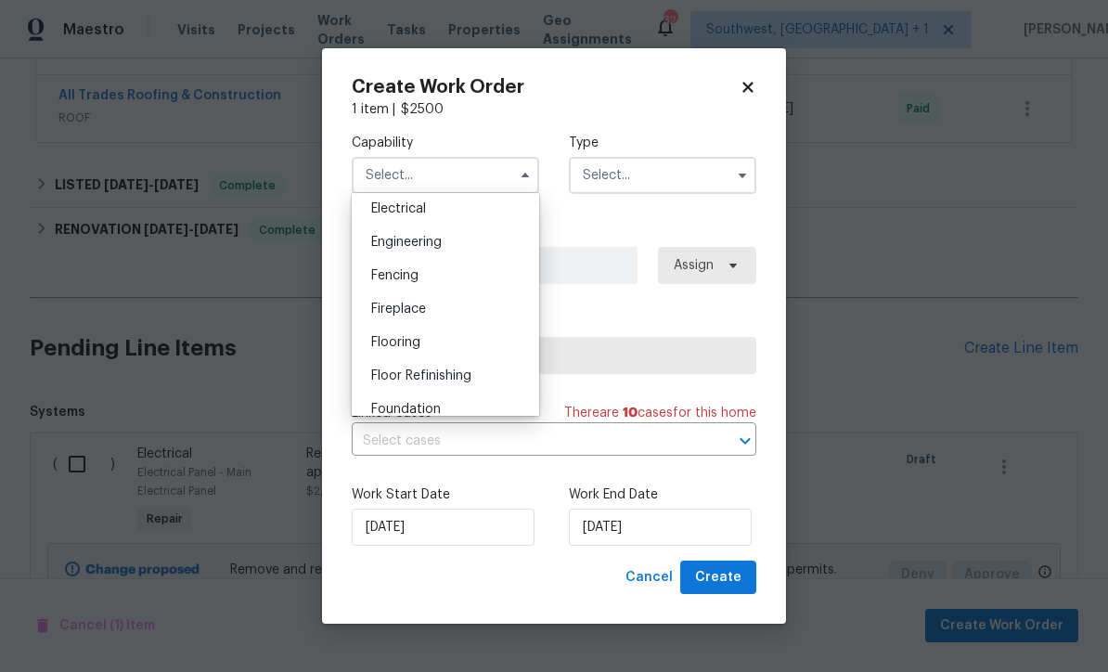
scroll to position [588, 0]
click at [421, 221] on div "Electrical" at bounding box center [446, 213] width 178 height 33
type input "Electrical"
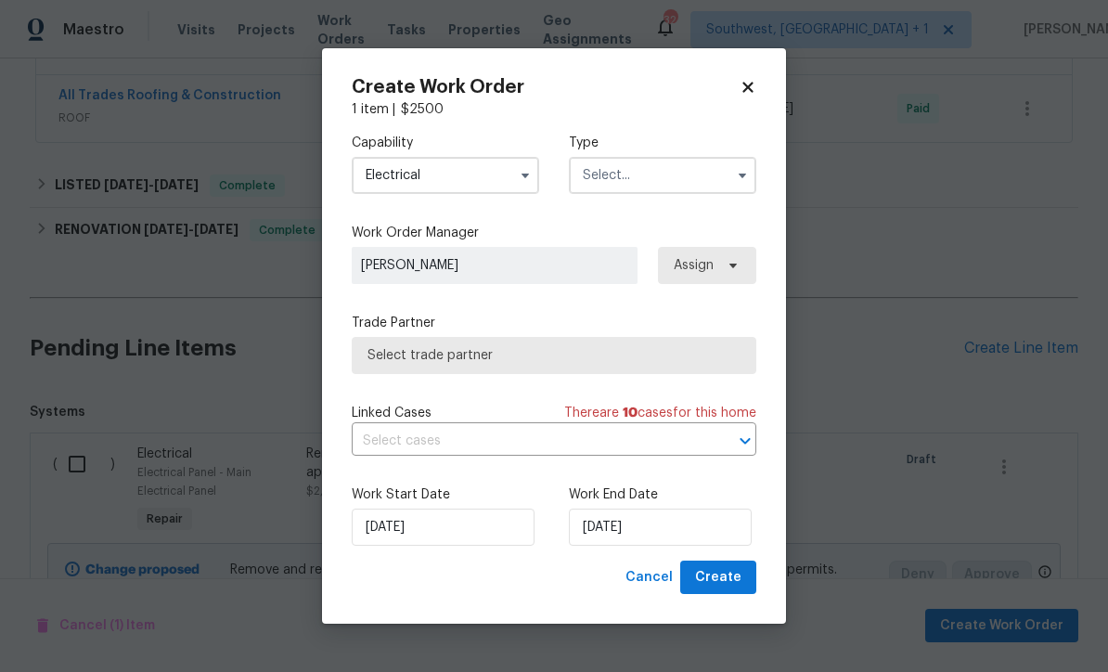
click at [661, 173] on input "text" at bounding box center [663, 175] width 188 height 37
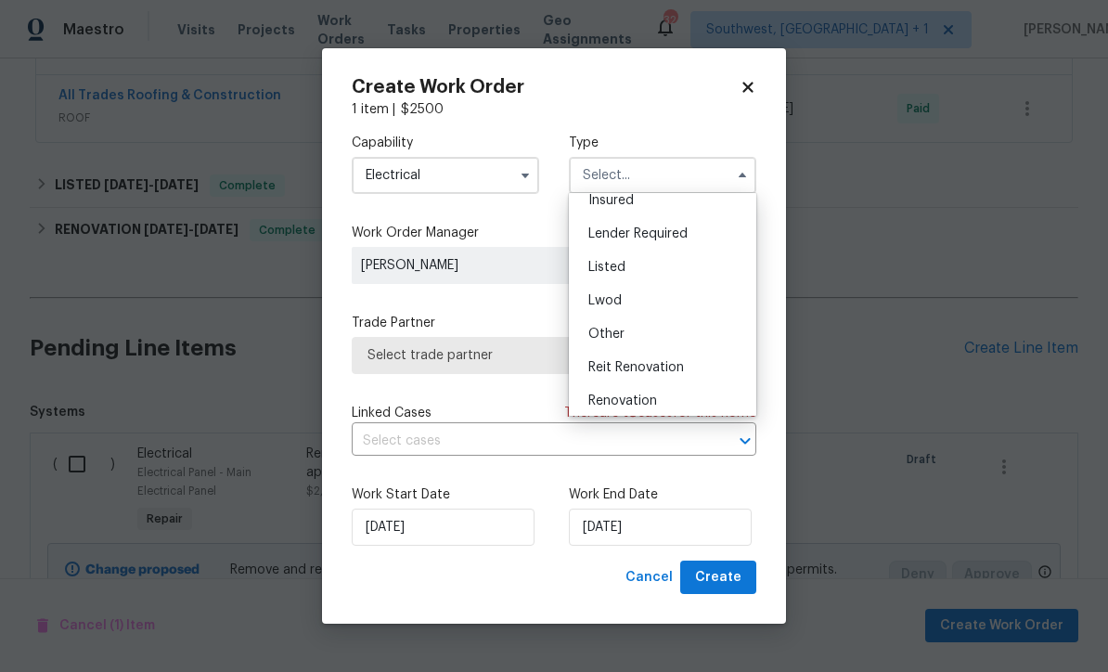
scroll to position [112, 0]
click at [655, 266] on div "Listed" at bounding box center [663, 269] width 178 height 33
type input "Listed"
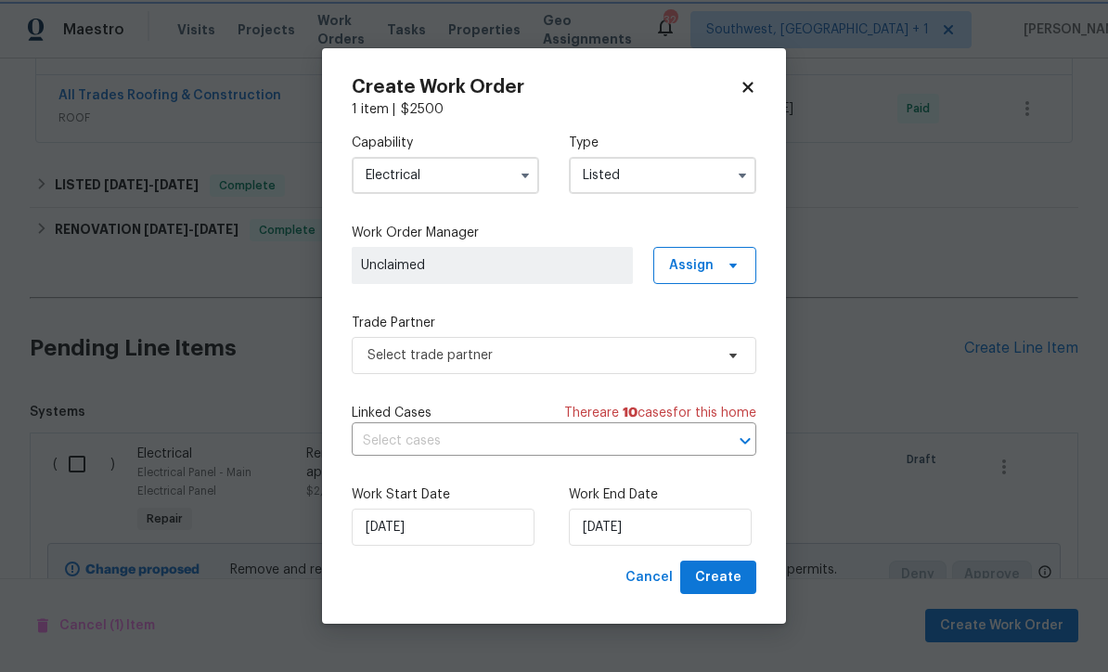
scroll to position [0, 0]
click at [716, 257] on span "Assign" at bounding box center [705, 265] width 103 height 37
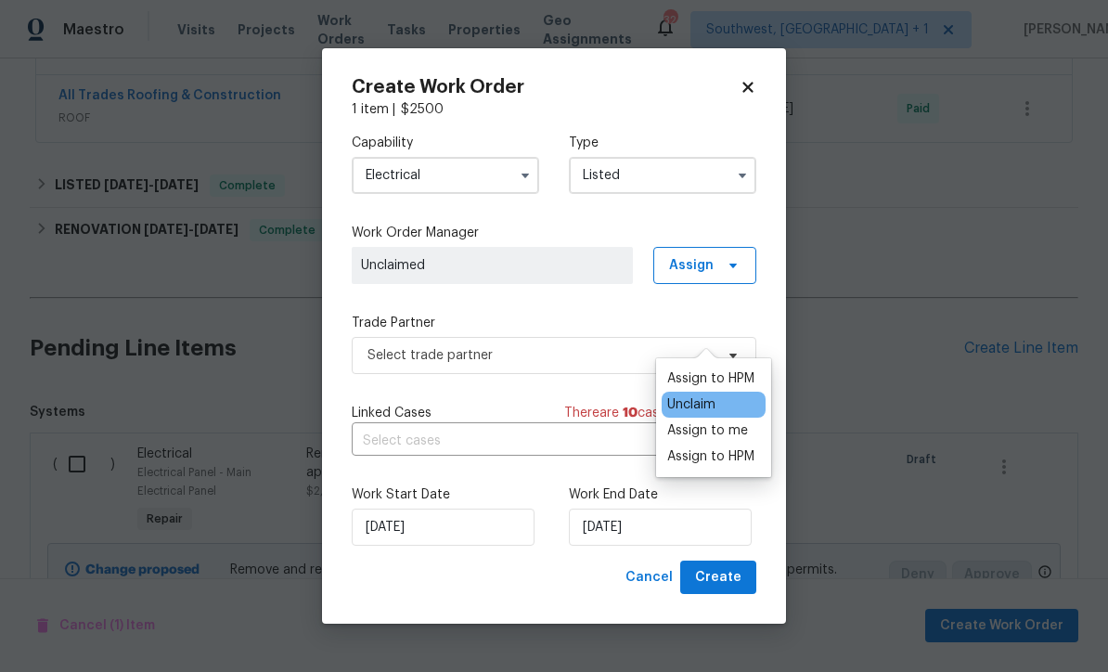
click at [710, 421] on div "Assign to me" at bounding box center [708, 430] width 81 height 19
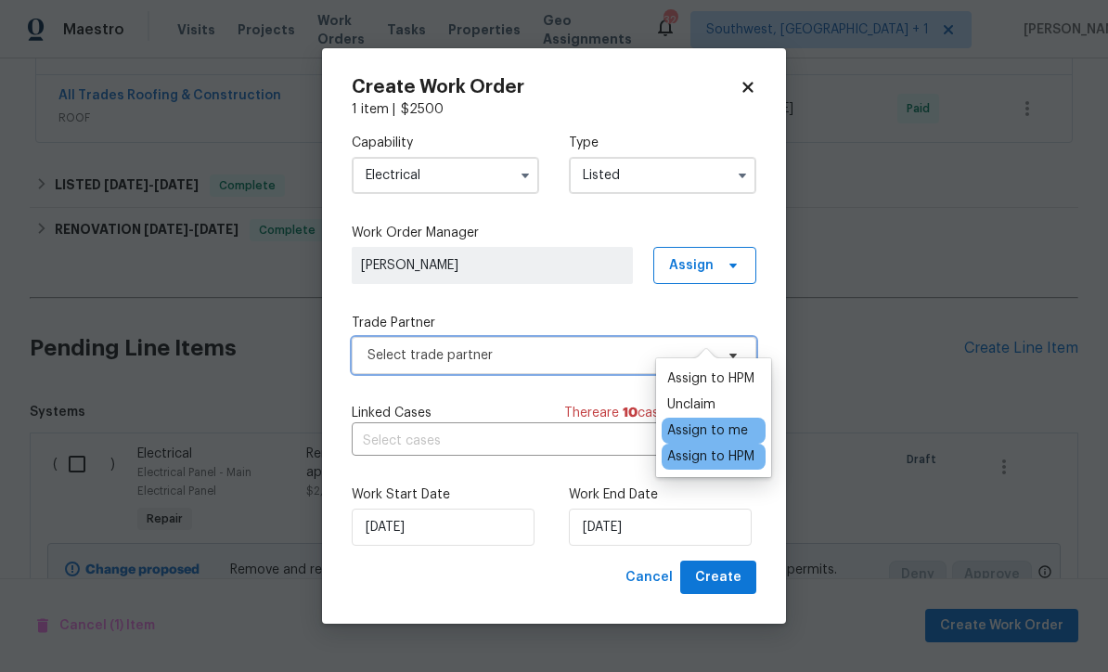
click at [555, 366] on span "Select trade partner" at bounding box center [554, 355] width 405 height 37
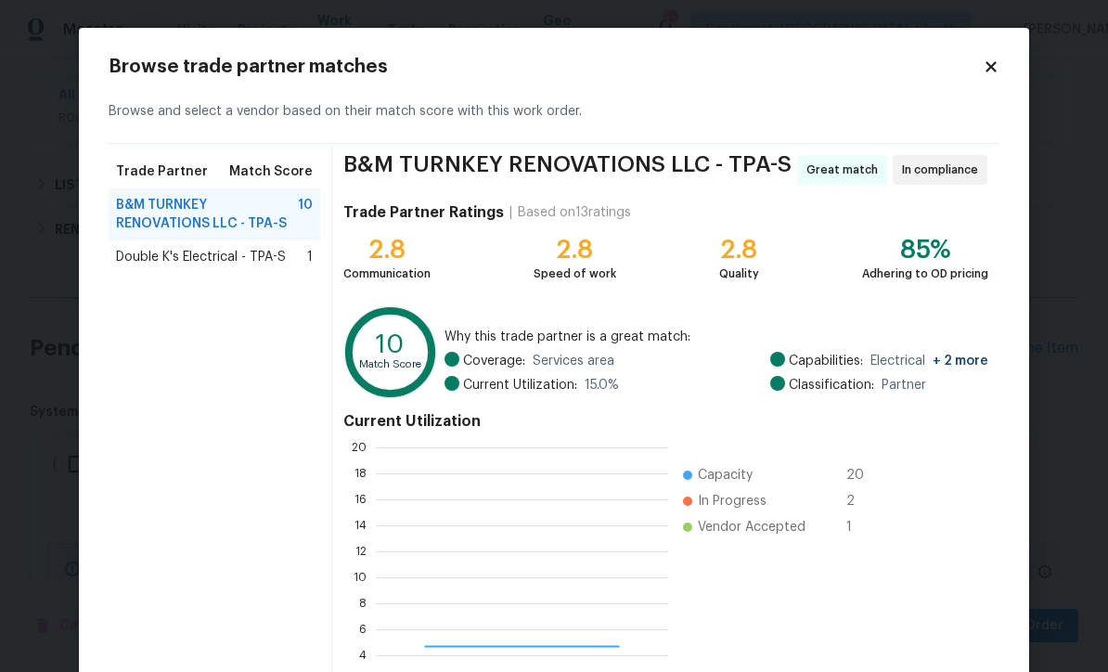
scroll to position [260, 292]
click at [126, 255] on span "Double K's Electrical - TPA-S" at bounding box center [201, 257] width 170 height 19
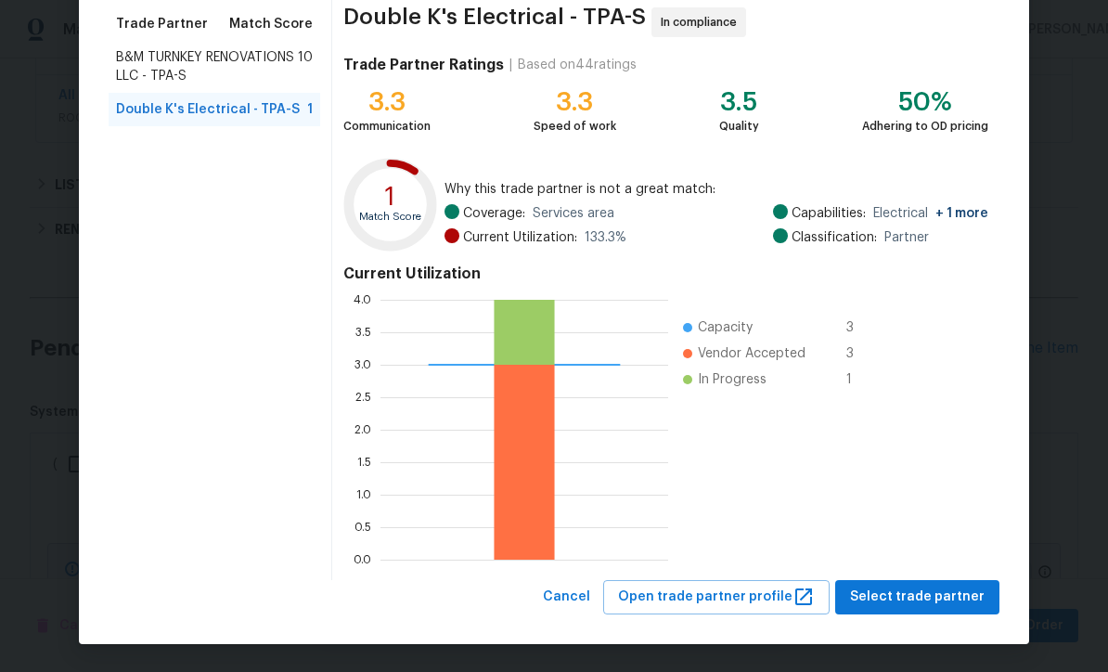
scroll to position [147, 0]
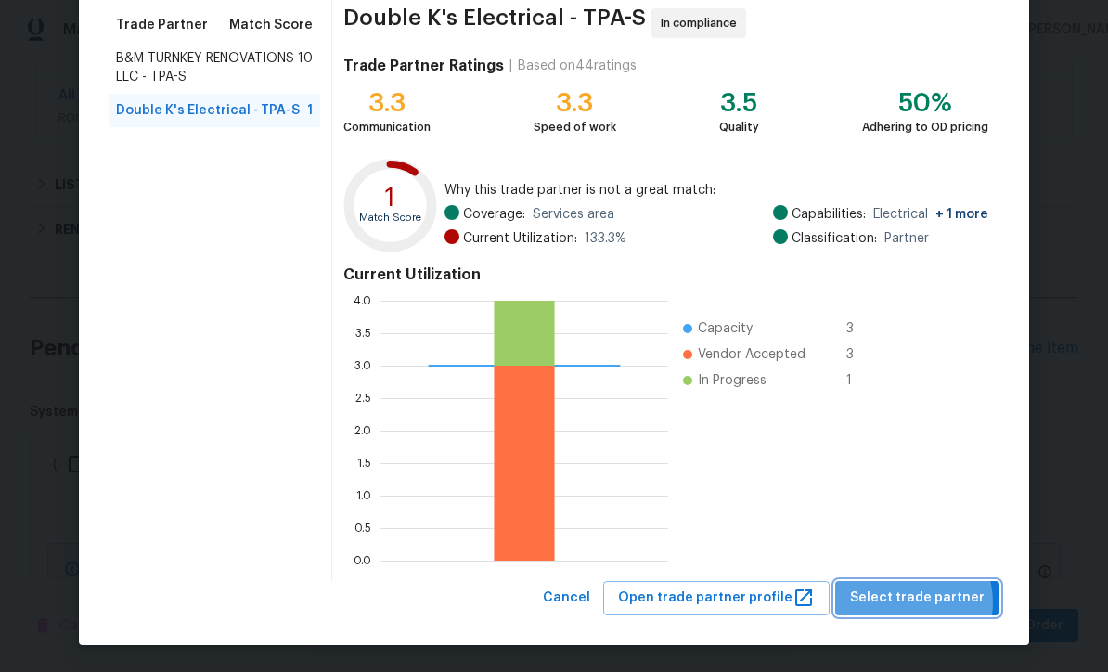
click at [918, 603] on span "Select trade partner" at bounding box center [917, 598] width 135 height 23
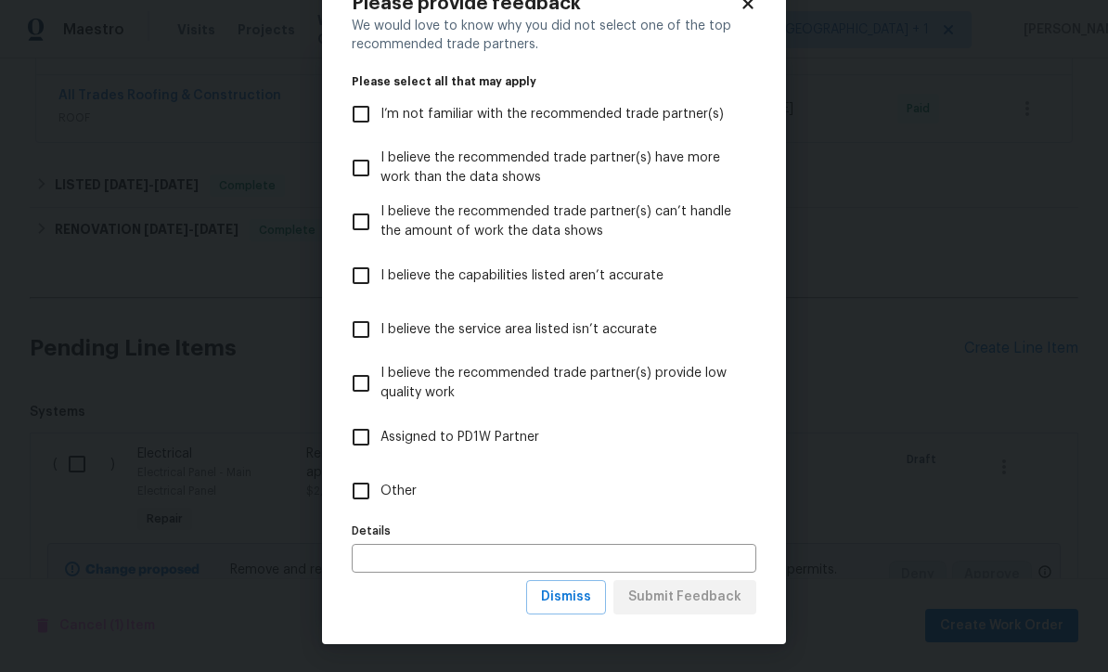
scroll to position [64, 0]
click at [581, 603] on span "Dismiss" at bounding box center [566, 597] width 50 height 23
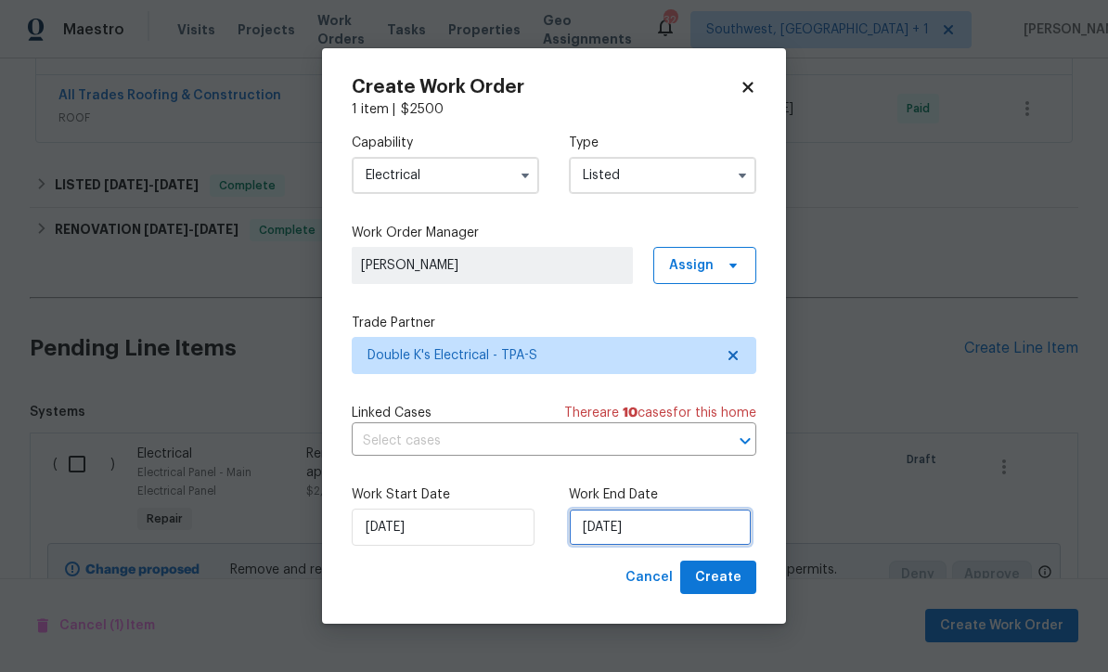
click at [680, 536] on input "[DATE]" at bounding box center [660, 527] width 183 height 37
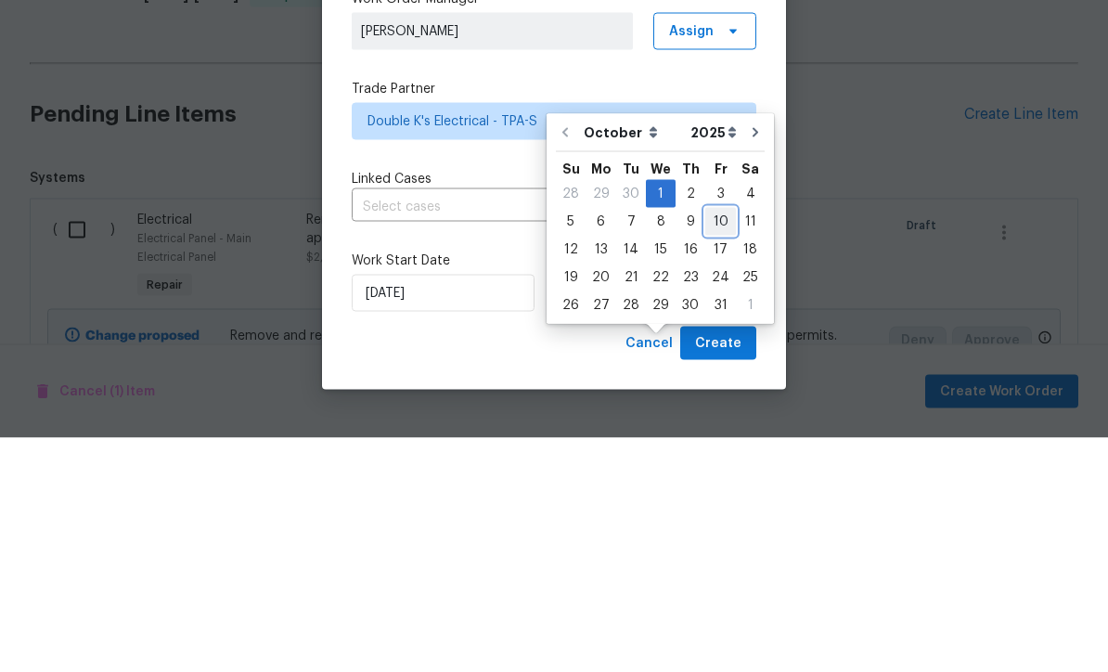
click at [709, 443] on div "10" at bounding box center [721, 456] width 31 height 26
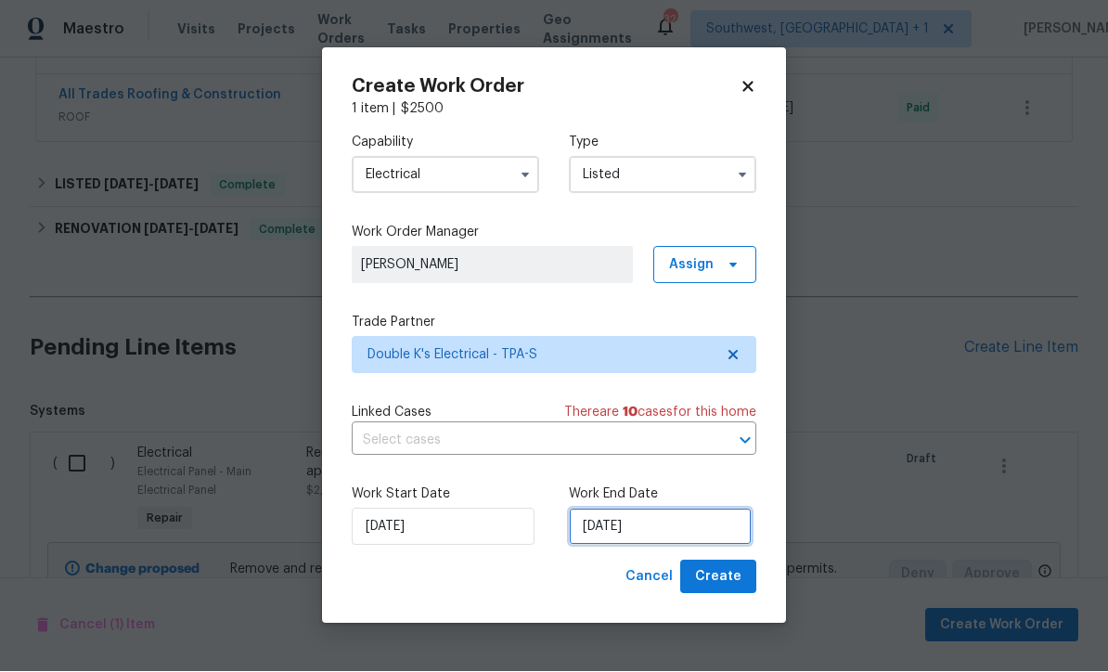
click at [677, 533] on input "[DATE]" at bounding box center [660, 527] width 183 height 37
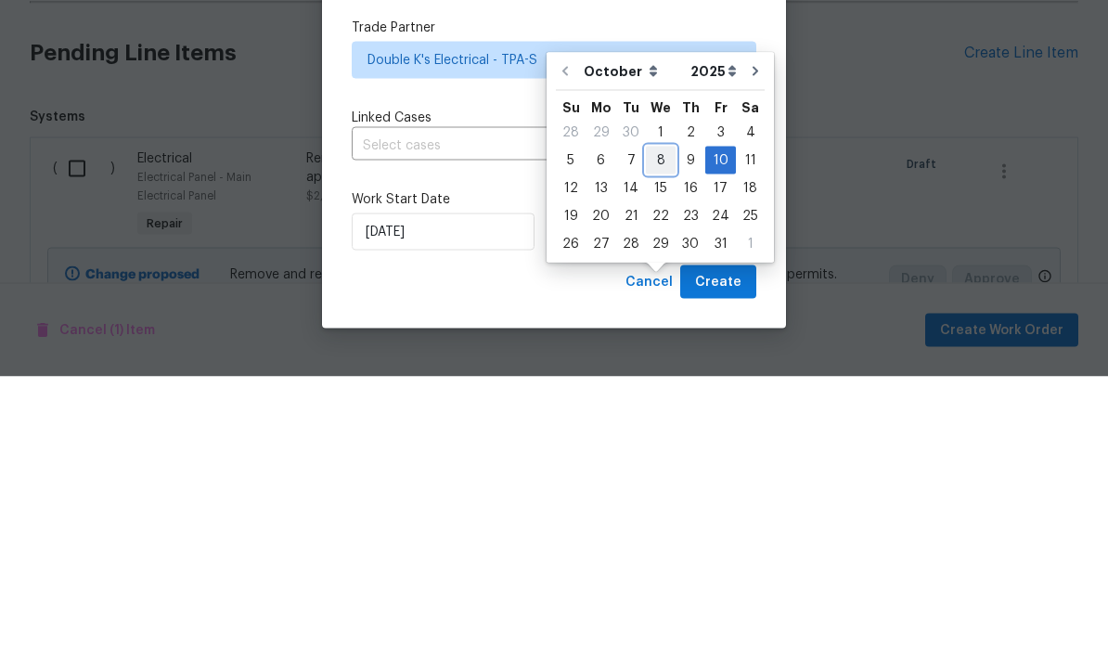
click at [660, 443] on div "8" at bounding box center [661, 456] width 30 height 26
type input "[DATE]"
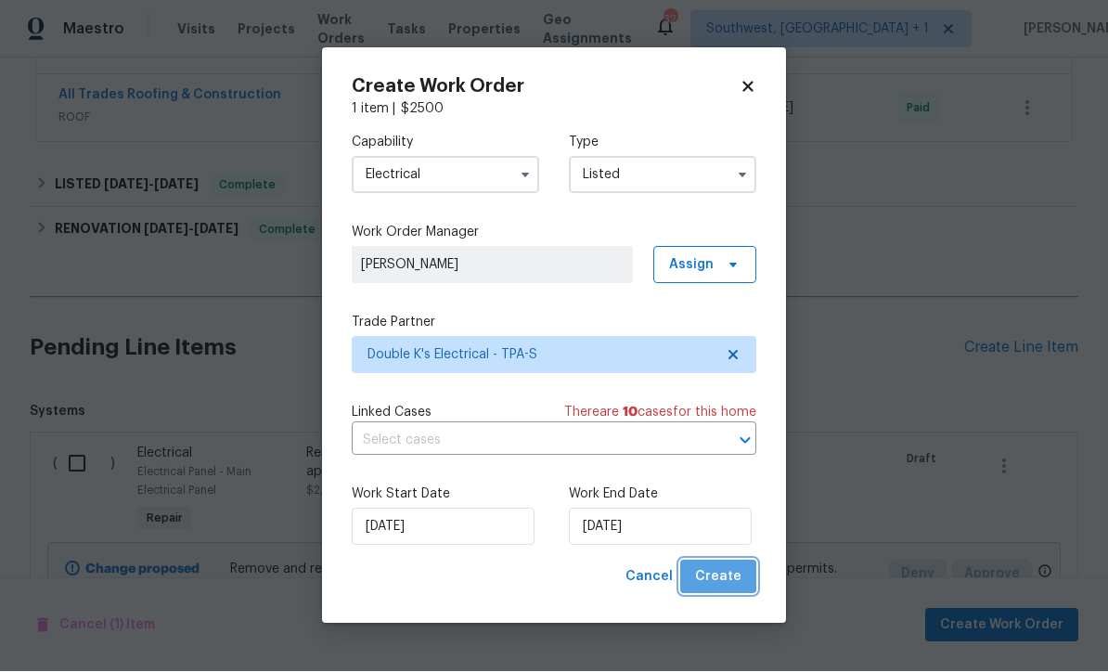
click at [729, 579] on span "Create" at bounding box center [718, 577] width 46 height 23
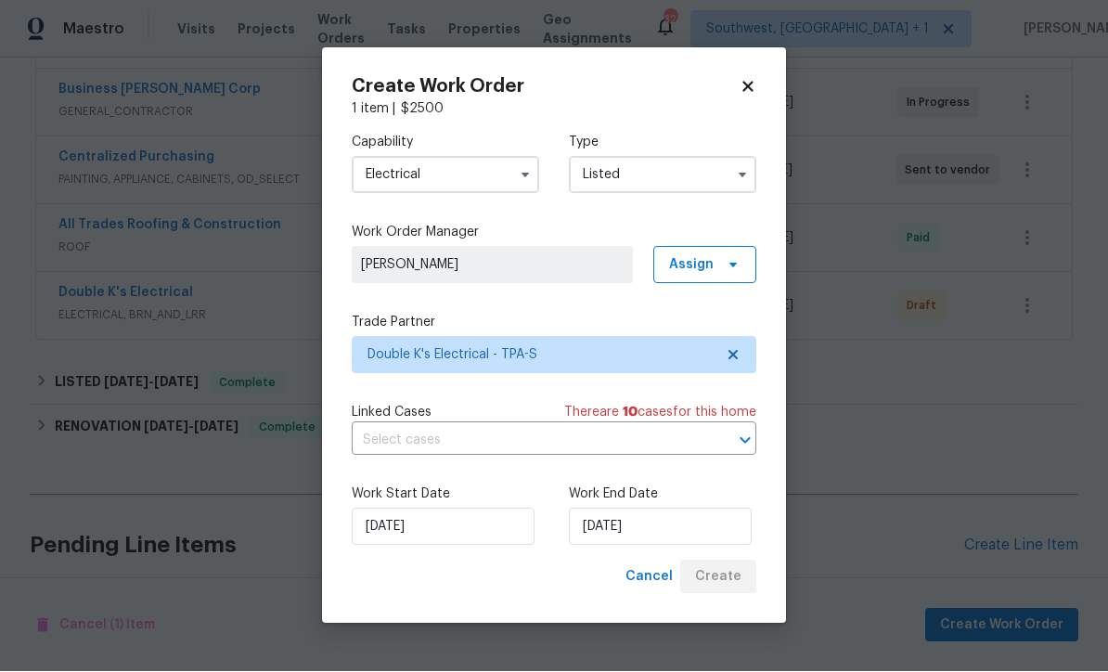
scroll to position [0, 0]
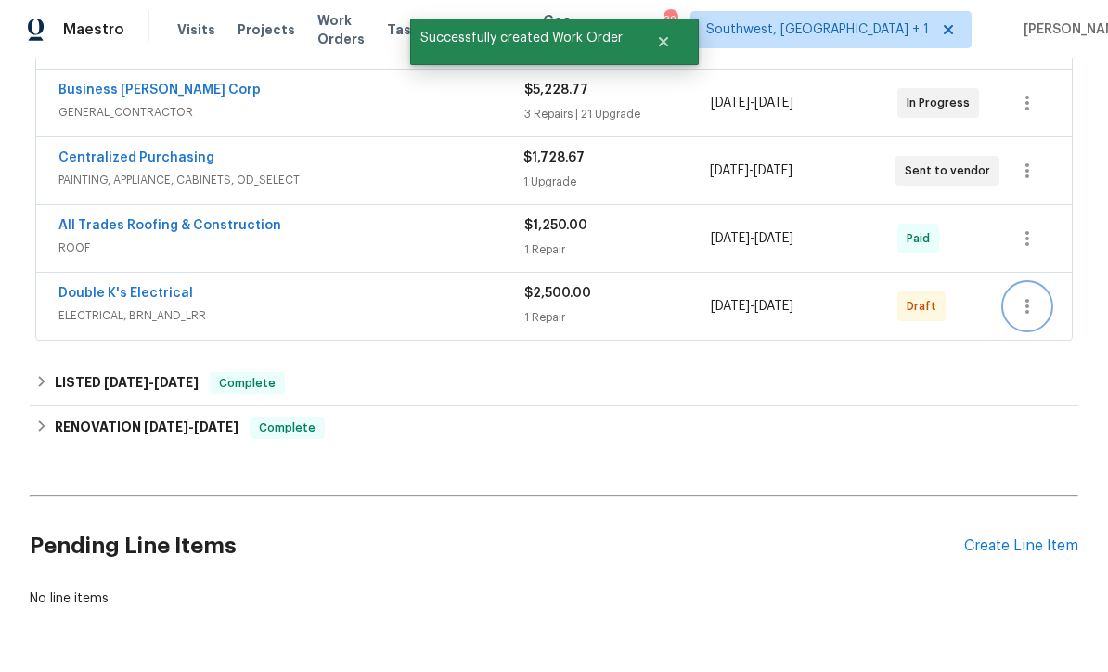
click at [1034, 295] on icon "button" at bounding box center [1028, 306] width 22 height 22
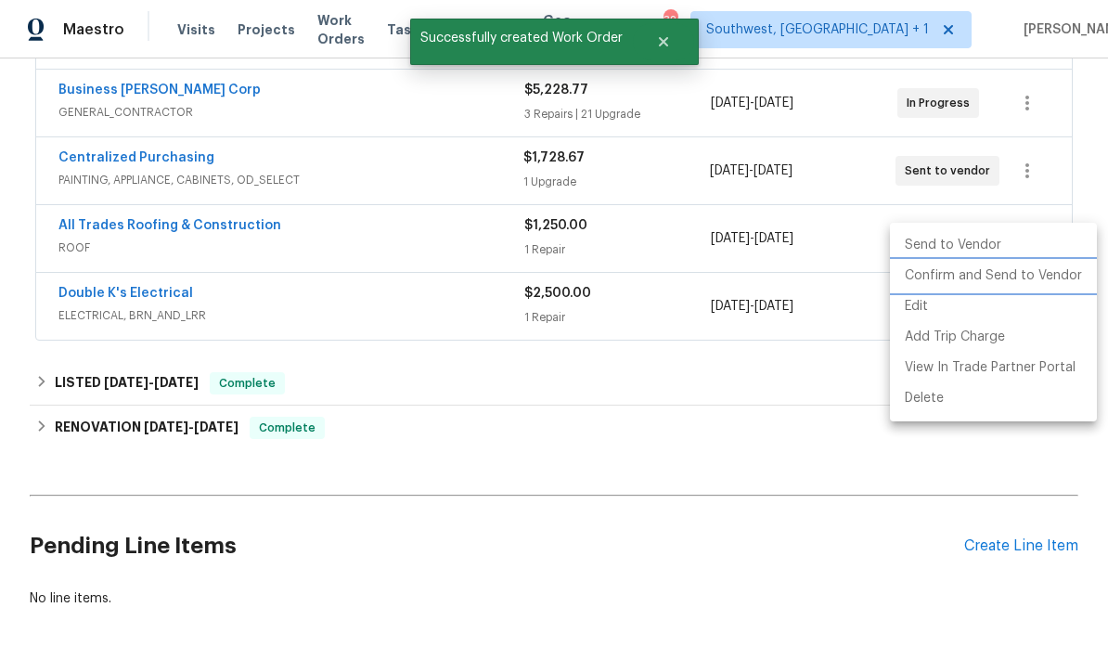
click at [1002, 279] on li "Confirm and Send to Vendor" at bounding box center [993, 276] width 207 height 31
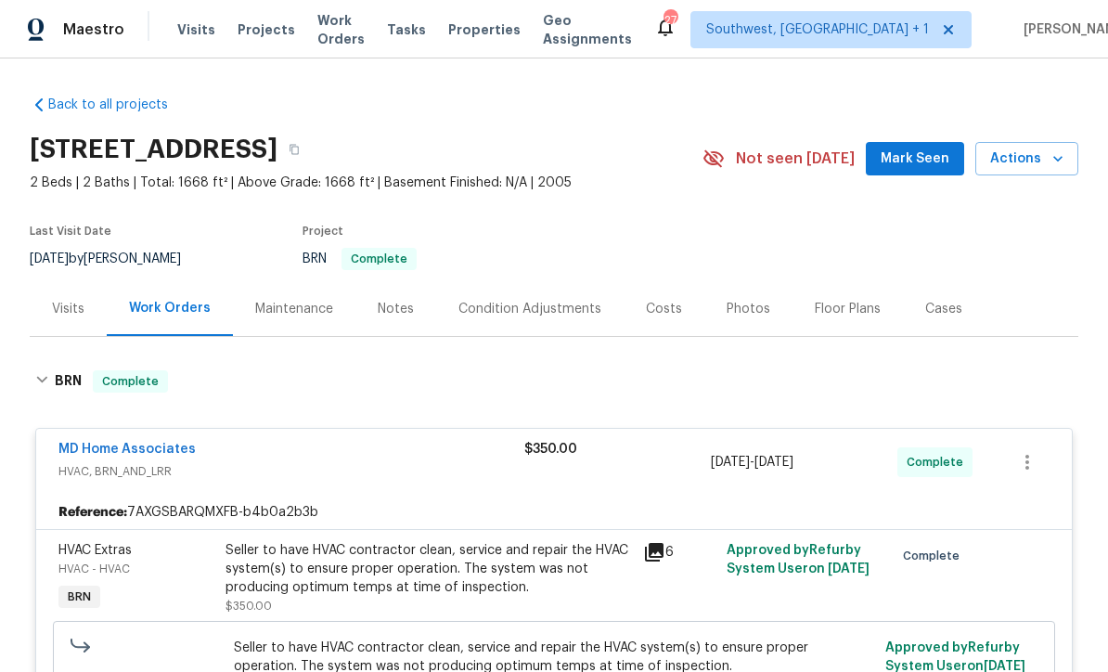
click at [249, 25] on span "Projects" at bounding box center [267, 29] width 58 height 19
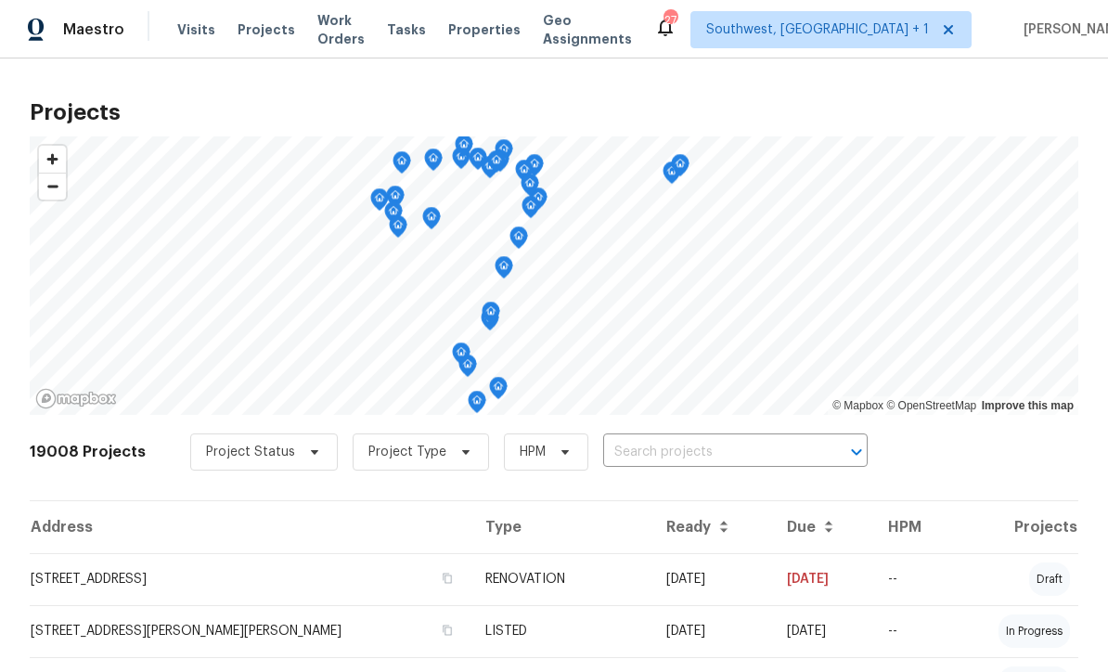
click at [683, 449] on input "text" at bounding box center [709, 452] width 213 height 29
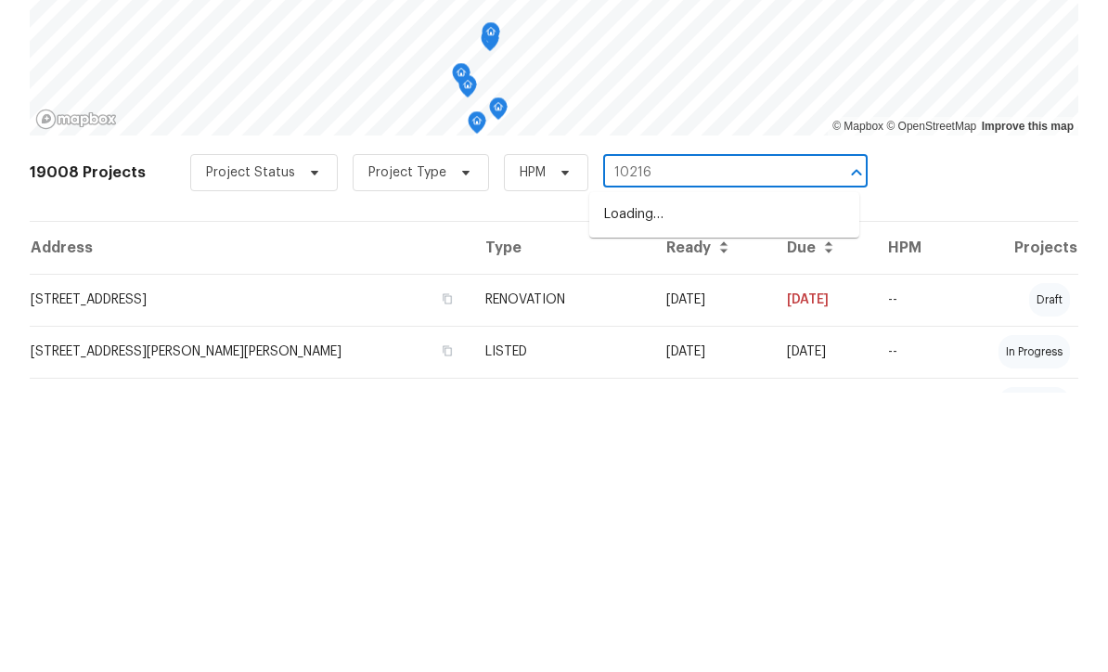
type input "10216"
click at [729, 510] on li "[STREET_ADDRESS]" at bounding box center [725, 525] width 270 height 31
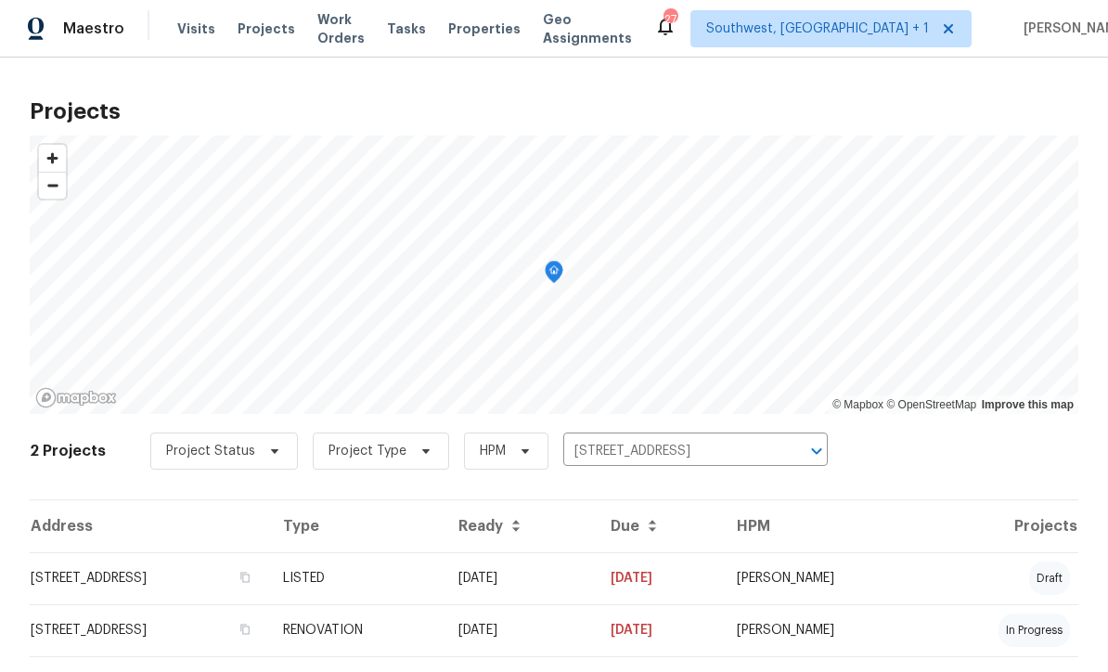
scroll to position [1, 0]
click at [591, 590] on td "[DATE]" at bounding box center [520, 579] width 152 height 52
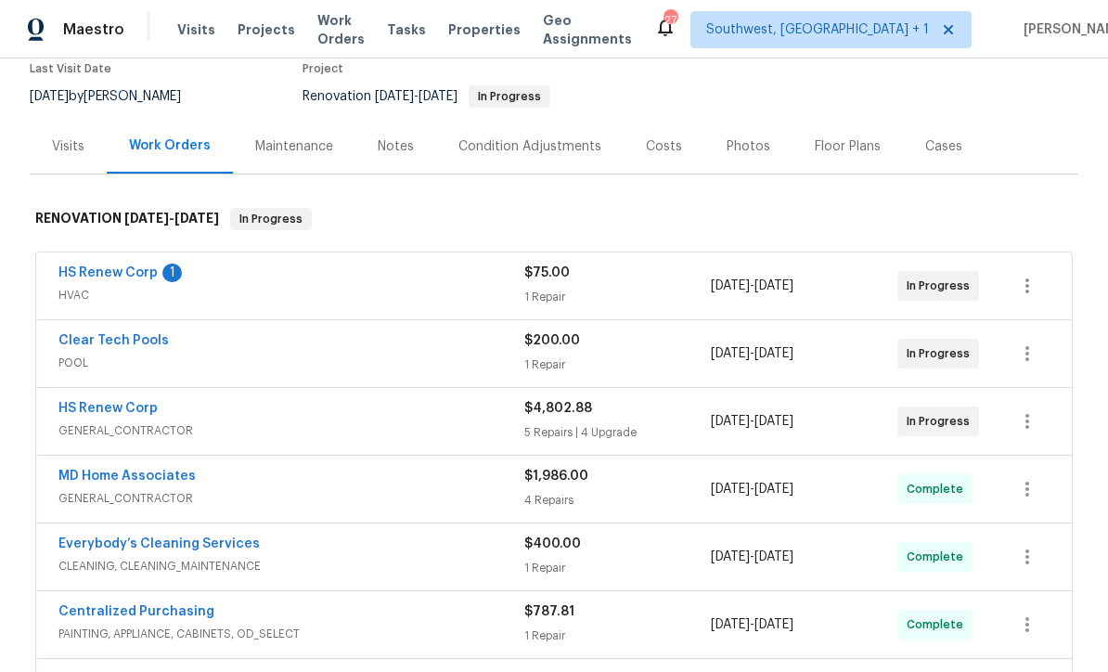
scroll to position [162, 0]
click at [95, 261] on div "HS Renew Corp 1 HVAC $75.00 1 Repair 9/29/2025 - 10/1/2025 In Progress" at bounding box center [554, 286] width 1036 height 67
click at [96, 267] on link "HS Renew Corp" at bounding box center [107, 273] width 99 height 13
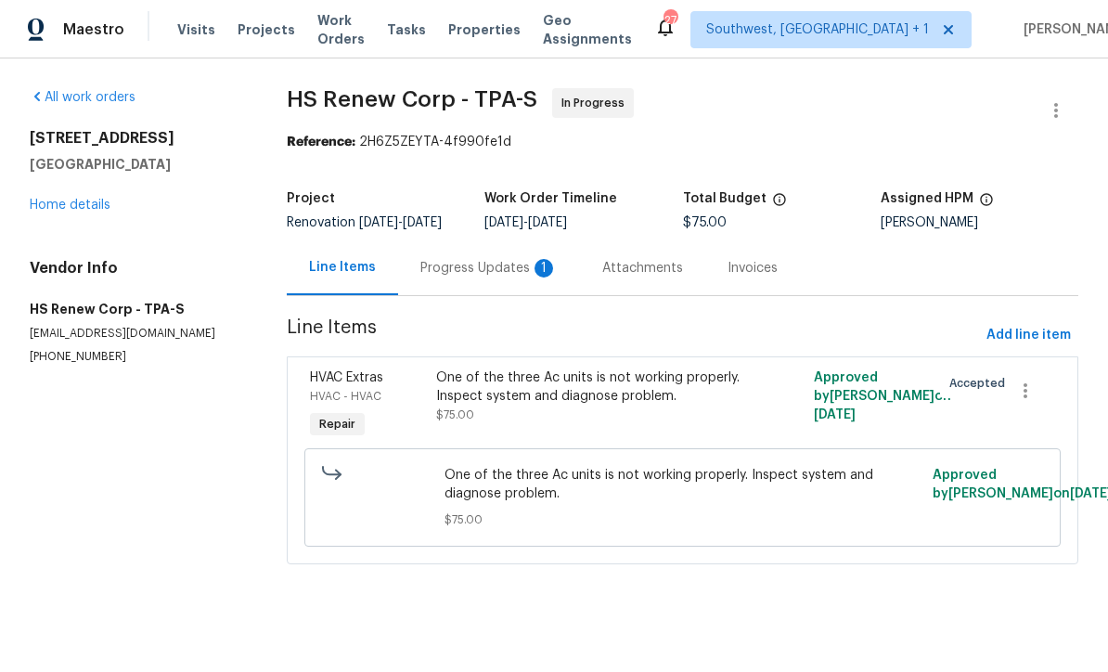
click at [497, 276] on div "Progress Updates 1" at bounding box center [489, 268] width 137 height 19
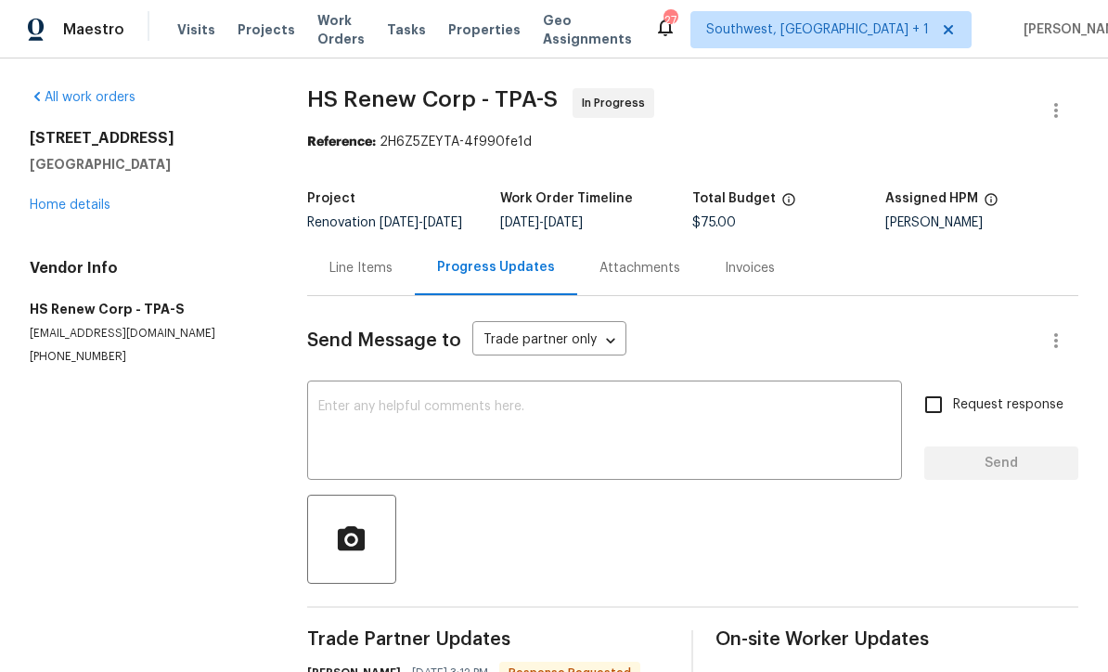
click at [59, 207] on link "Home details" at bounding box center [70, 205] width 81 height 13
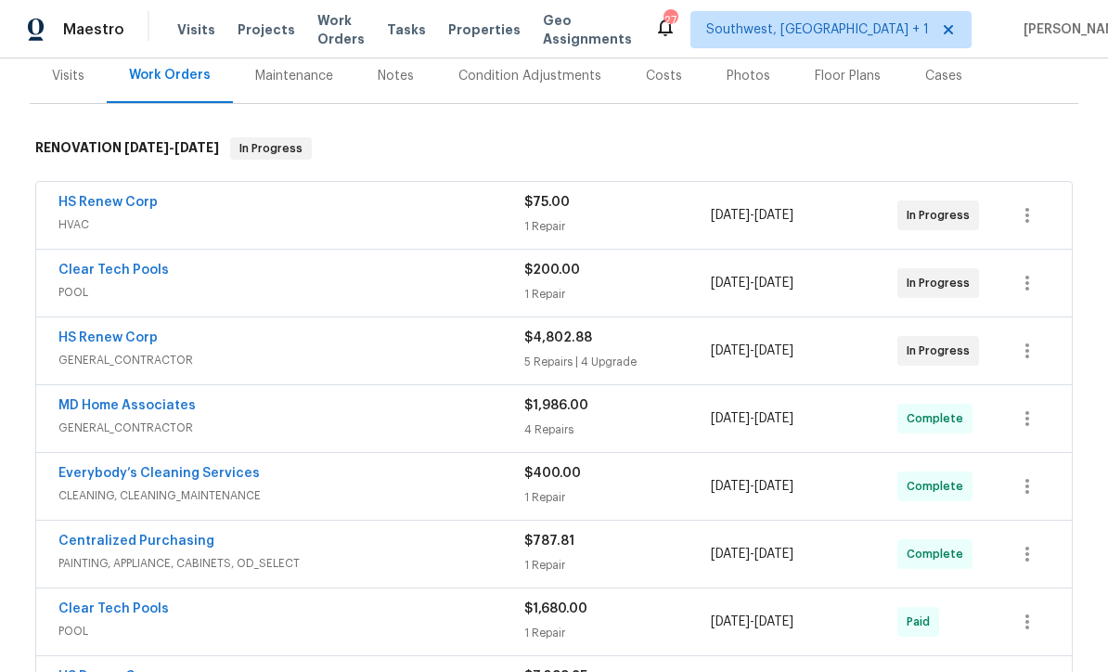
scroll to position [242, 0]
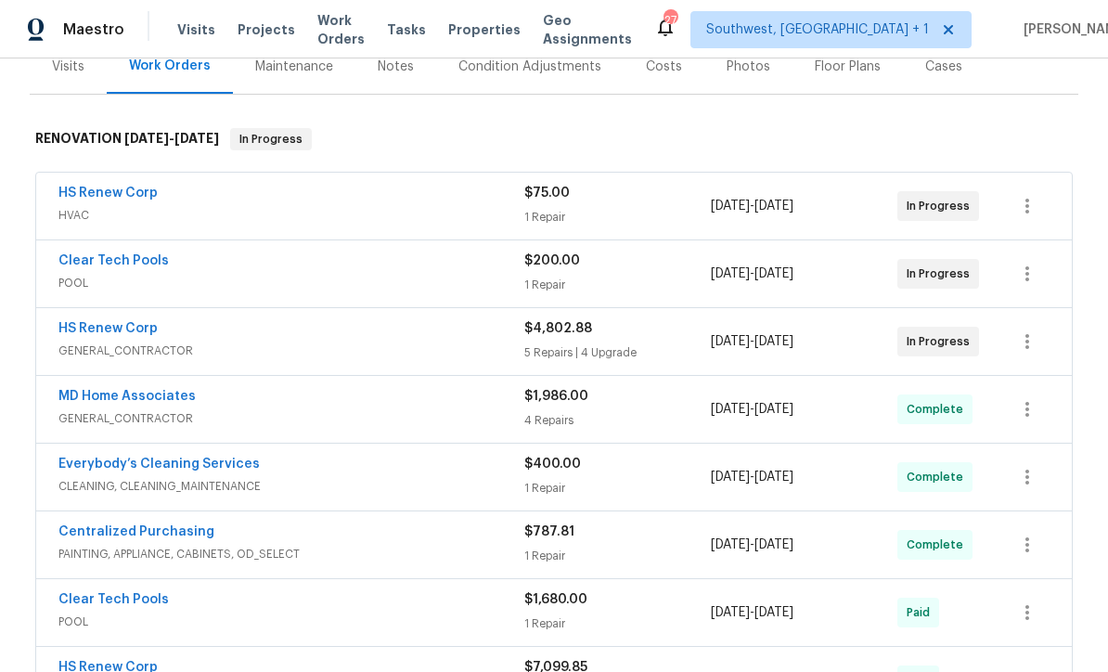
click at [95, 325] on link "HS Renew Corp" at bounding box center [107, 328] width 99 height 13
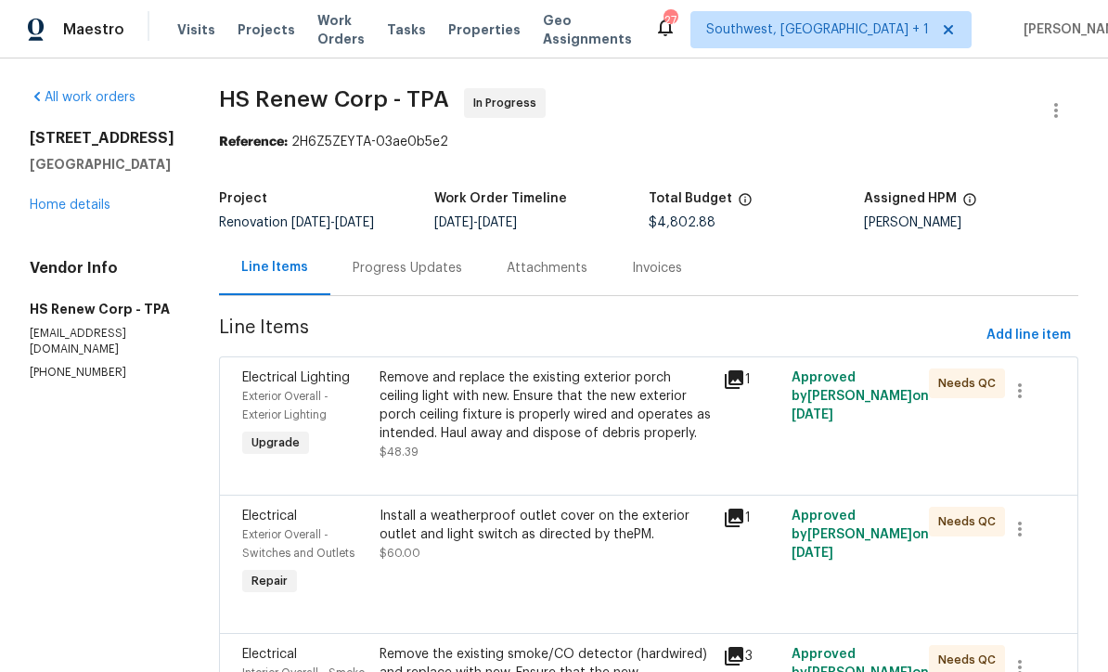
click at [422, 267] on div "Progress Updates" at bounding box center [408, 268] width 110 height 19
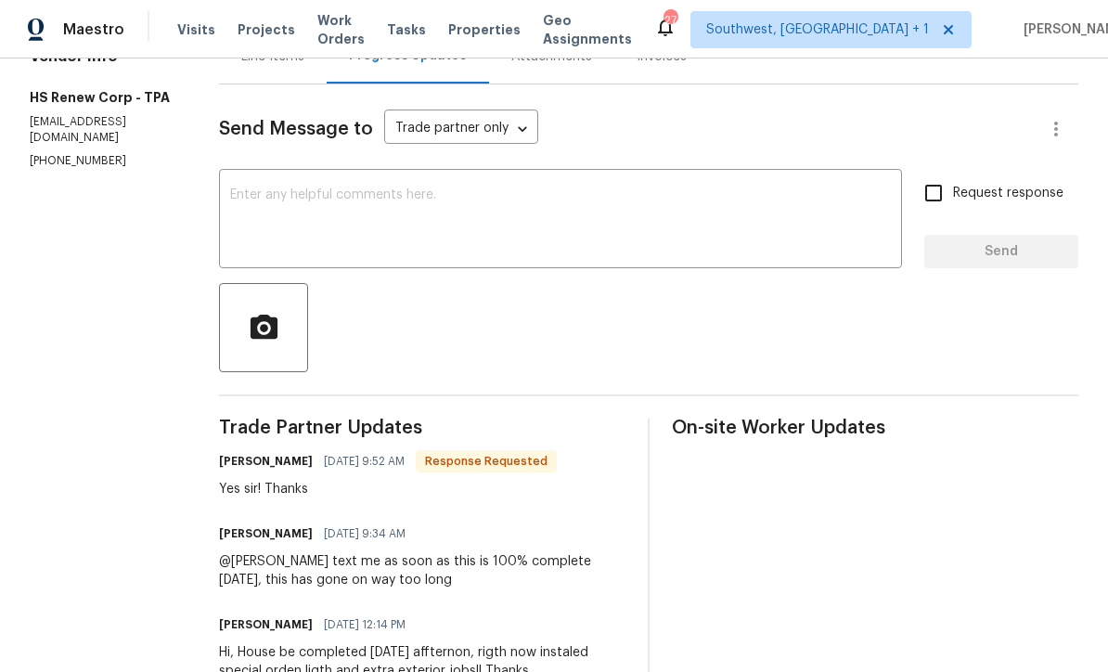
scroll to position [173, 0]
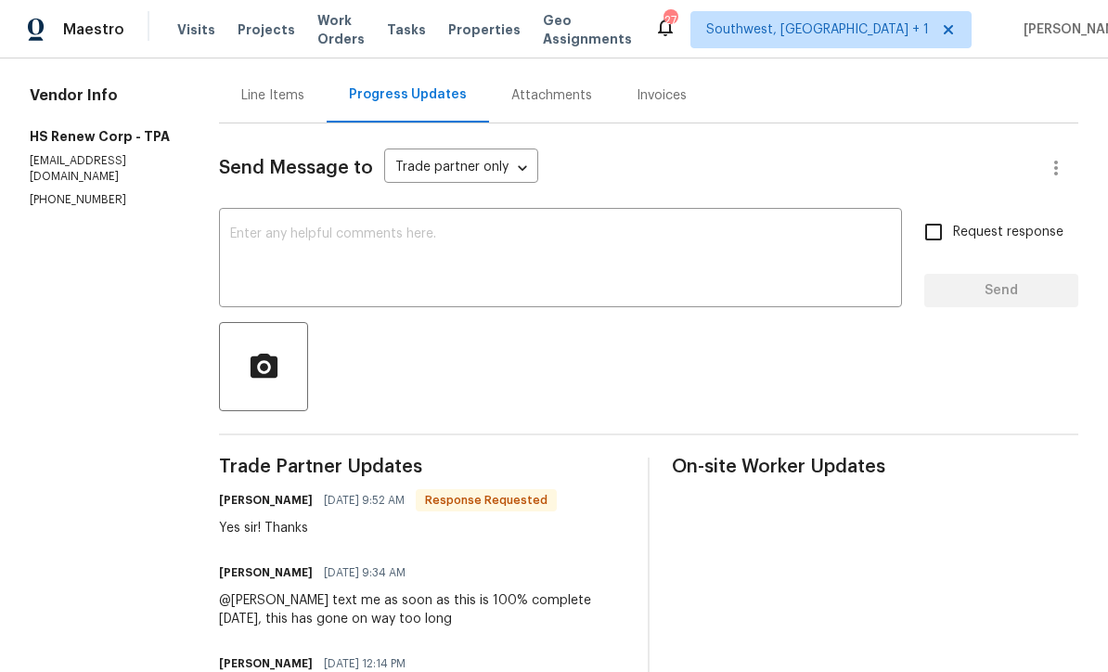
click at [492, 240] on textarea at bounding box center [560, 259] width 661 height 65
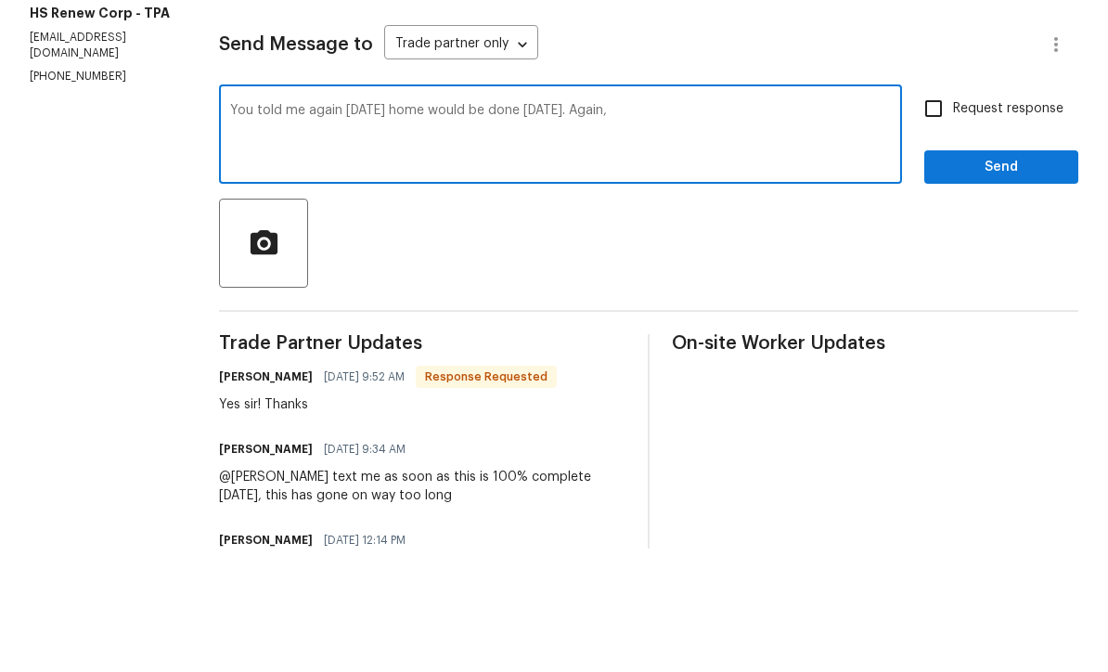
click at [344, 227] on textarea "You told me again yesterday home would be done today. Again," at bounding box center [560, 259] width 661 height 65
click at [668, 227] on textarea "You told me yesterday home would be done today. Again," at bounding box center [560, 259] width 661 height 65
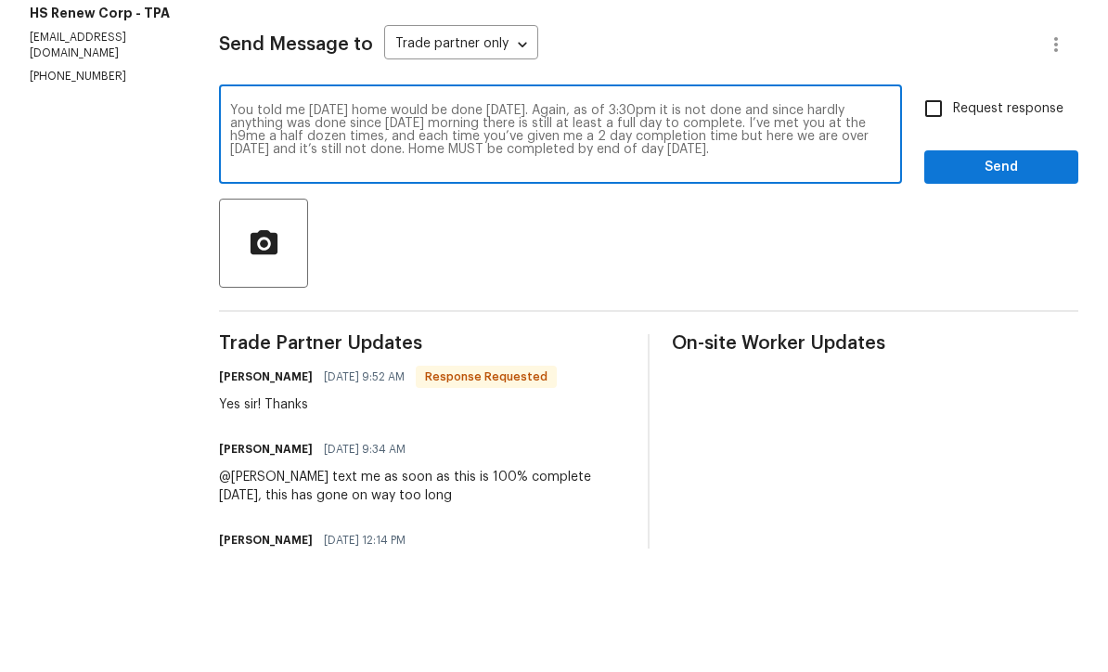
click at [674, 227] on textarea "You told me yesterday home would be done today. Again, as of 3:30pm it is not d…" at bounding box center [560, 259] width 661 height 65
click at [274, 227] on textarea "You told me yesterday home would be done today. Again, as of 3:30pm it is not d…" at bounding box center [560, 259] width 661 height 65
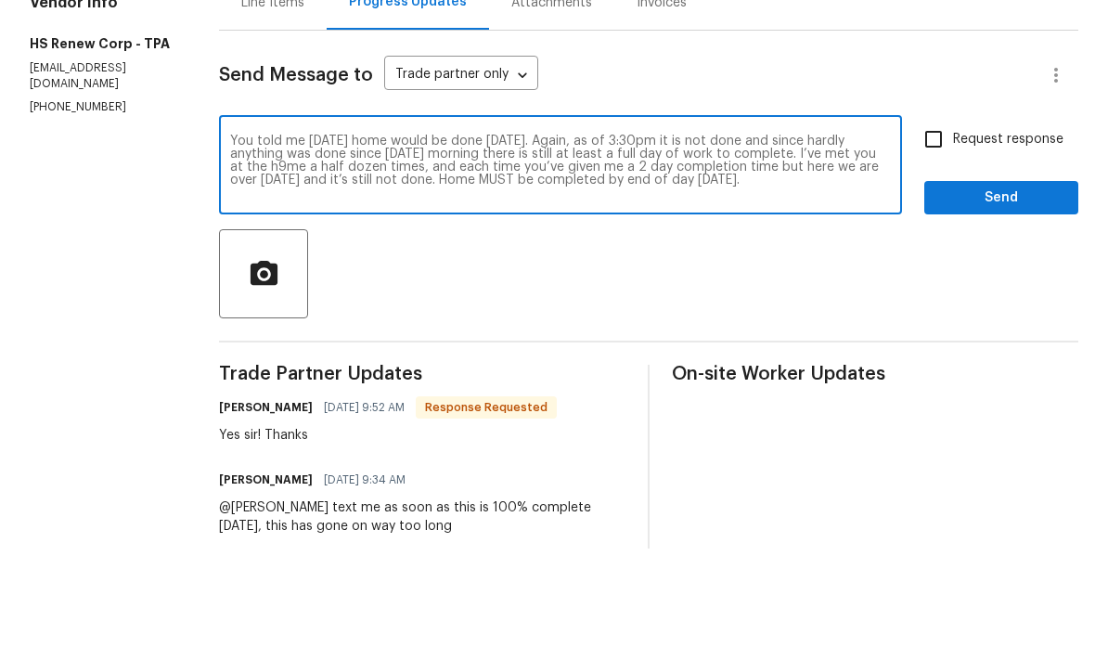
scroll to position [129, 0]
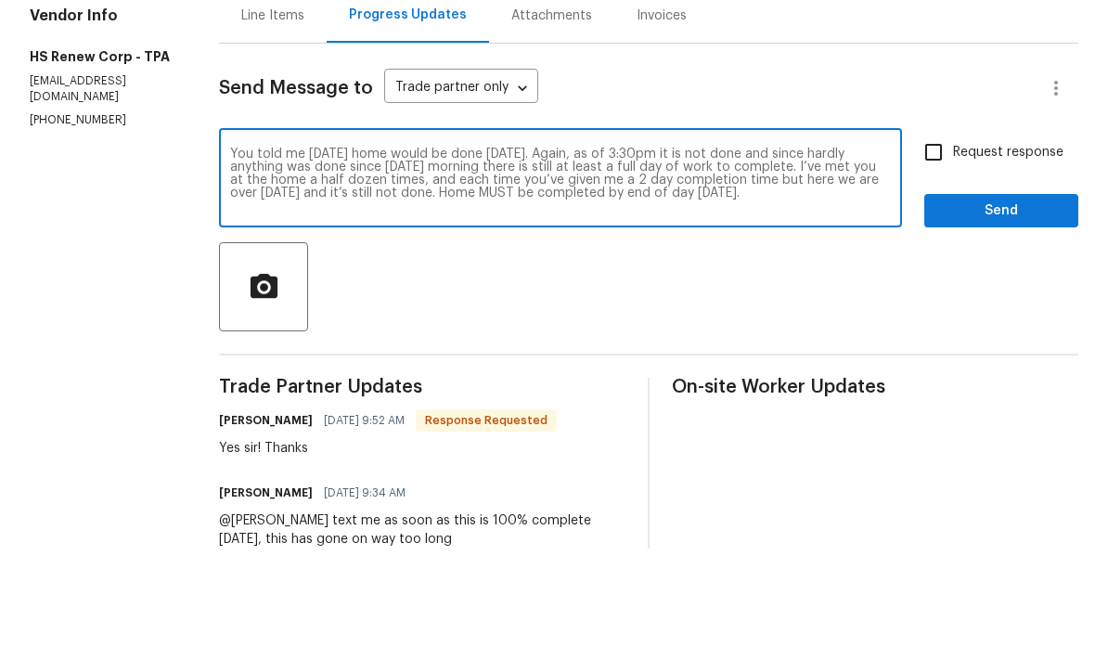
click at [399, 271] on textarea "You told me yesterday home would be done today. Again, as of 3:30pm it is not d…" at bounding box center [560, 303] width 661 height 65
click at [758, 271] on textarea "You told me yesterday home would be done today. Again, as of 3:30pm it is not d…" at bounding box center [560, 303] width 661 height 65
click at [891, 271] on textarea "You told me yesterday home would be done today. Again, as of 3:30pm it is not d…" at bounding box center [560, 303] width 661 height 65
type textarea "You told me yesterday home would be done today. Again, as of 3:30pm it is not d…"
click at [935, 256] on input "Request response" at bounding box center [933, 275] width 39 height 39
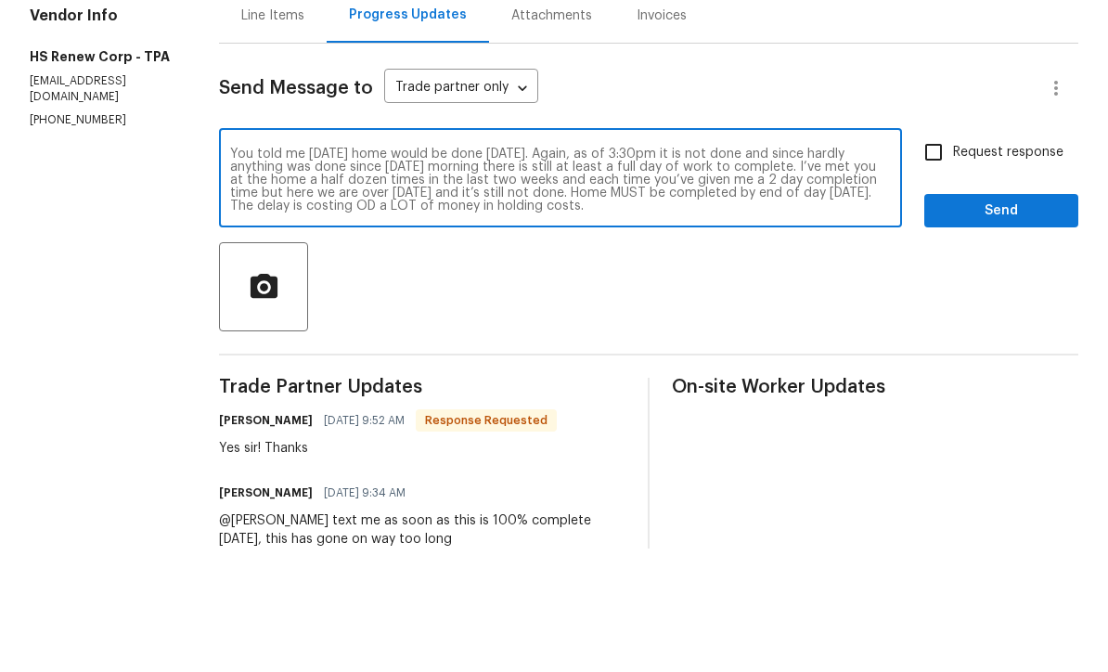
checkbox input "true"
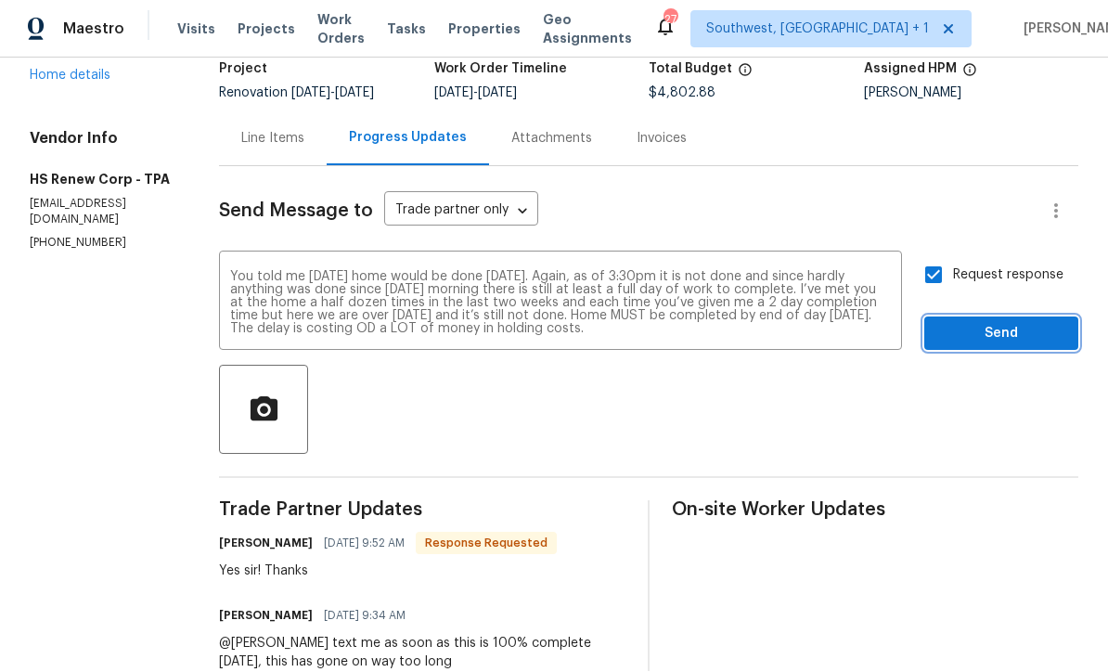
click at [985, 323] on span "Send" at bounding box center [1002, 334] width 124 height 23
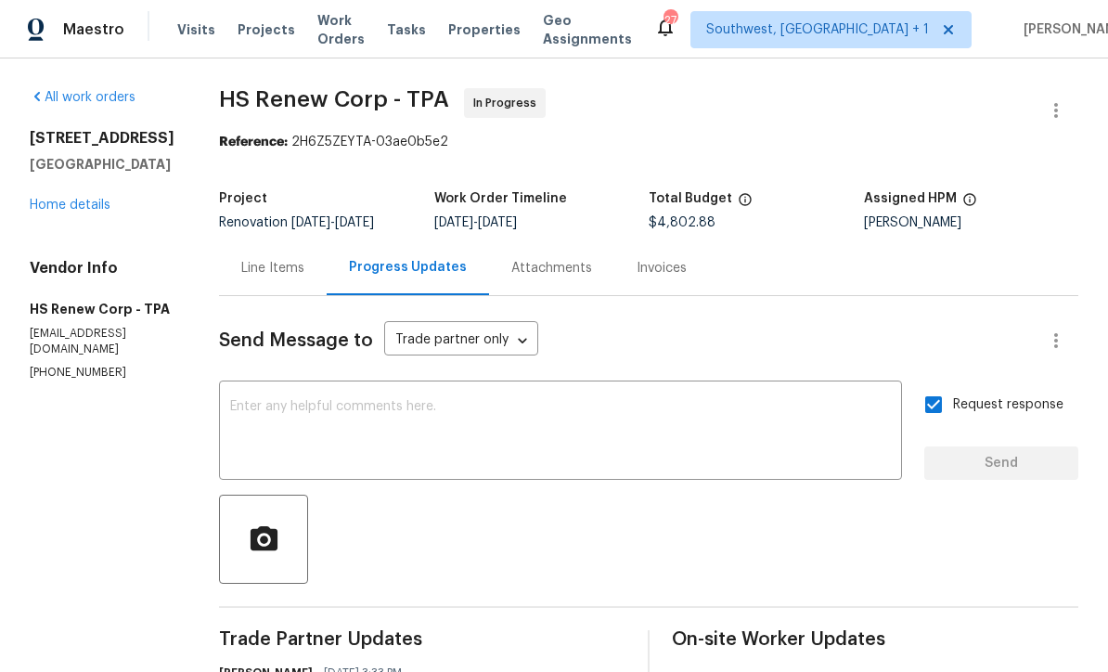
scroll to position [0, 0]
